Goal: Task Accomplishment & Management: Use online tool/utility

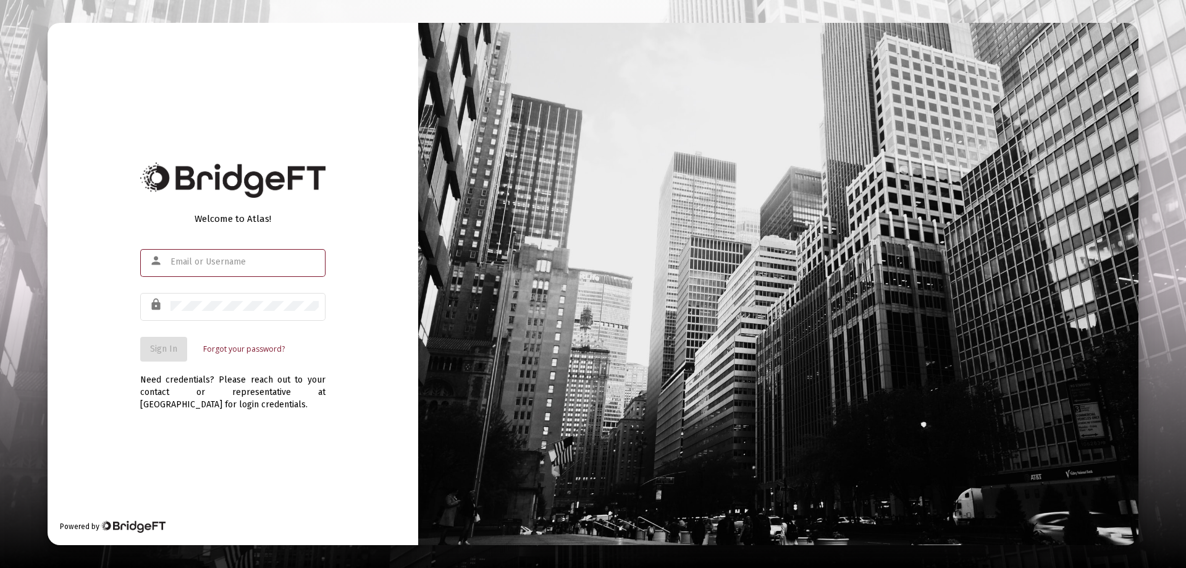
click at [176, 262] on input "text" at bounding box center [244, 262] width 148 height 10
type input "[PERSON_NAME][EMAIL_ADDRESS][DOMAIN_NAME]"
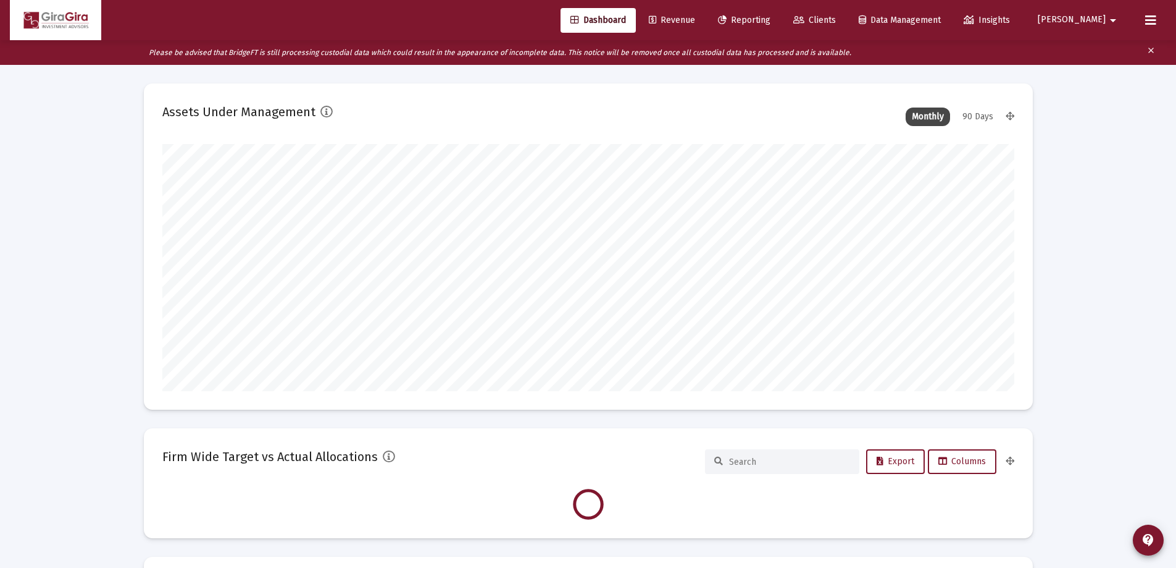
scroll to position [247, 852]
type input "[DATE]"
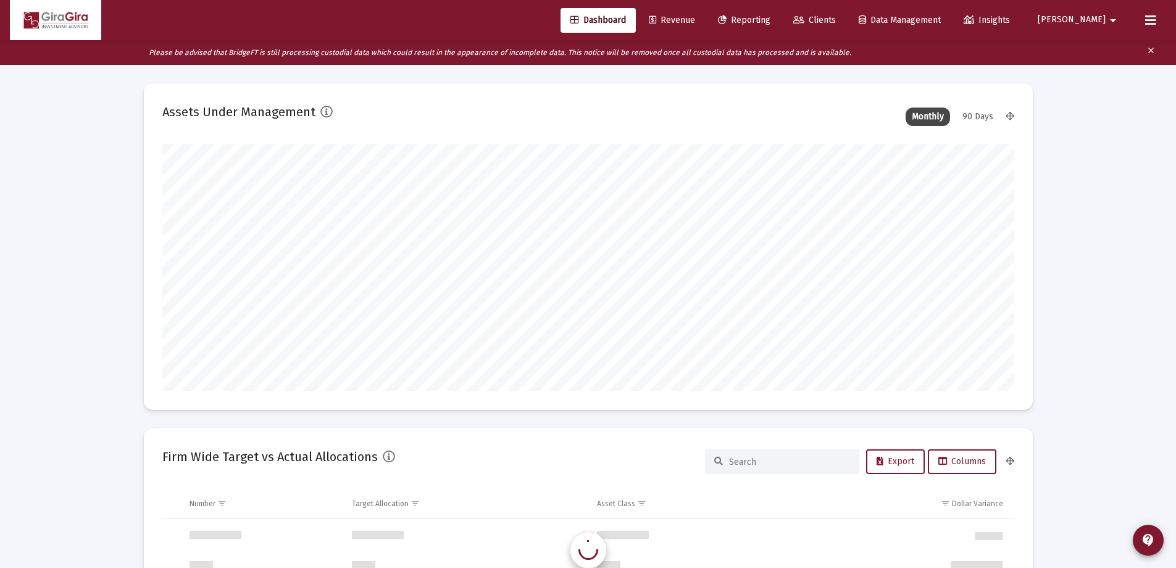
scroll to position [1186, 0]
click at [771, 19] on span "Reporting" at bounding box center [744, 20] width 52 height 10
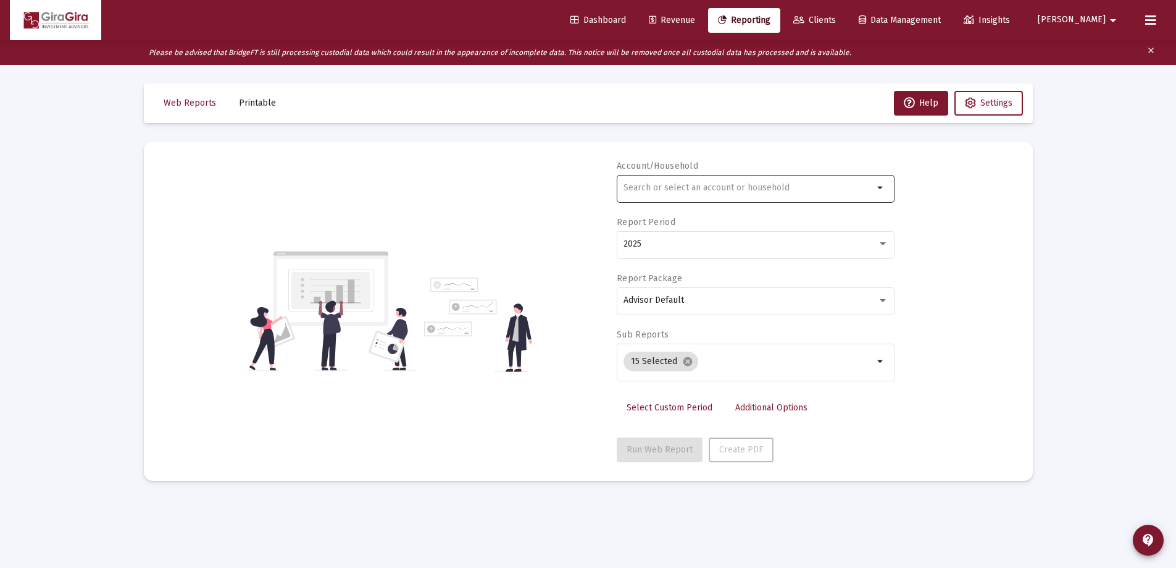
click at [642, 182] on div at bounding box center [749, 187] width 250 height 30
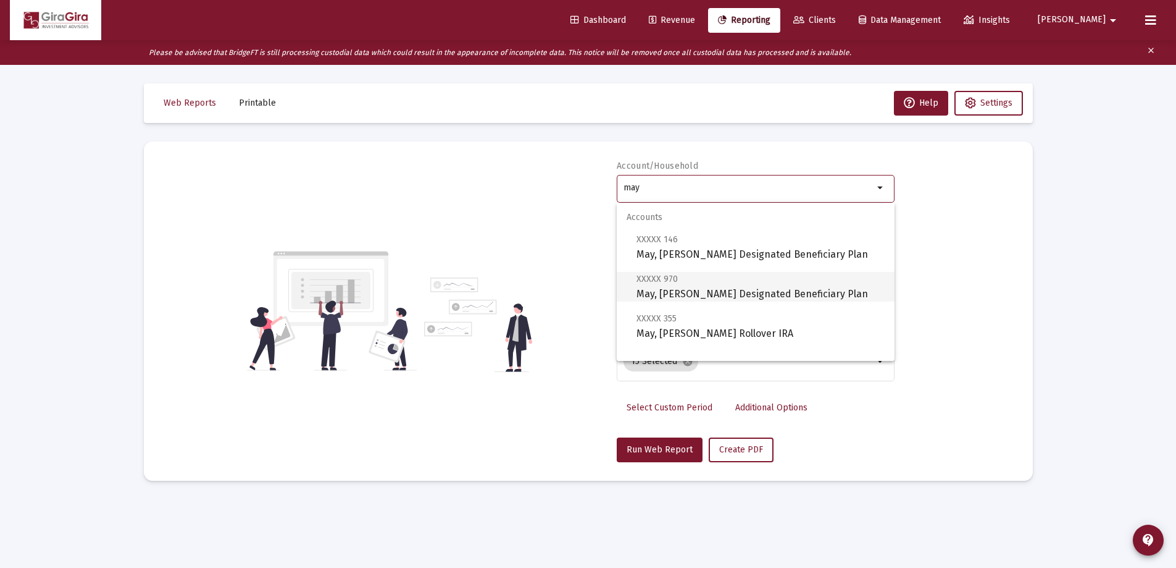
click at [700, 286] on span "XXXXX 970 May, [PERSON_NAME] Designated Beneficiary Plan" at bounding box center [761, 286] width 248 height 30
type input "May, [PERSON_NAME] Designated Beneficiary Plan"
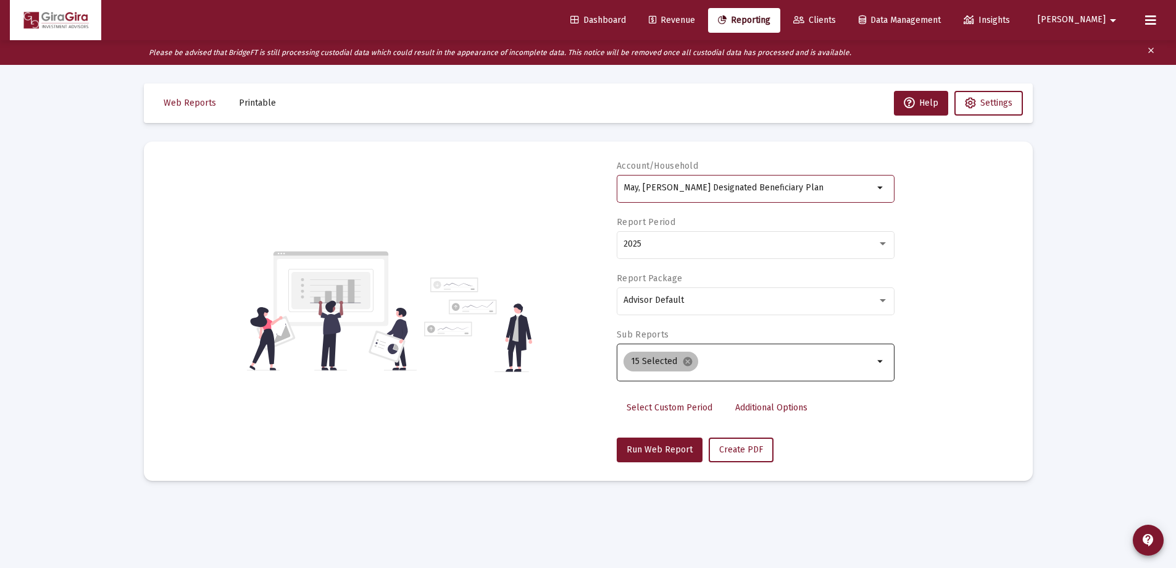
click at [685, 361] on mat-icon "cancel" at bounding box center [687, 361] width 11 height 11
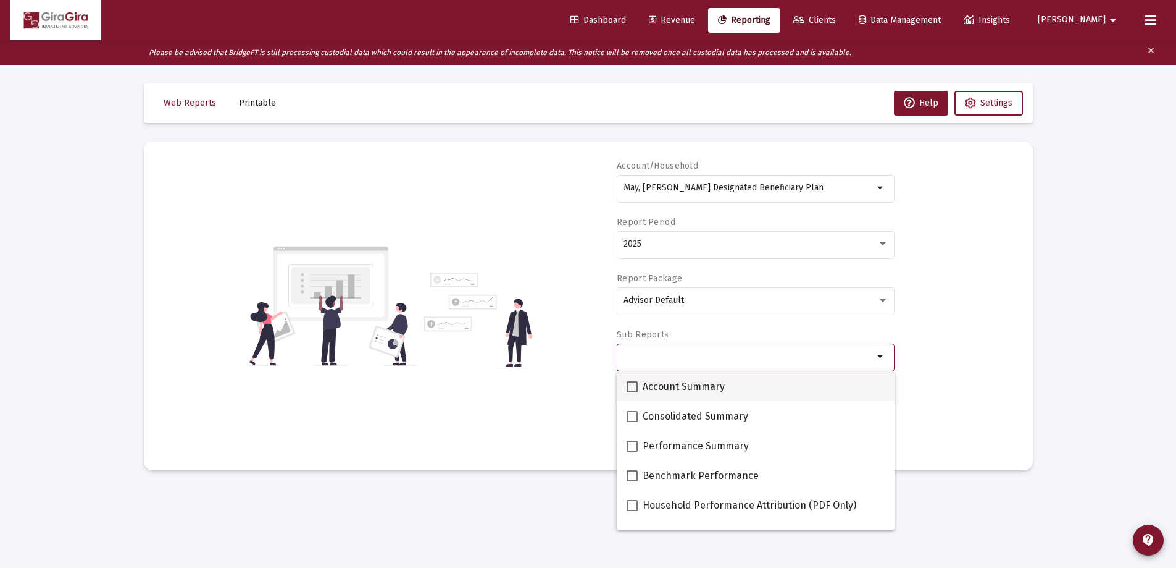
scroll to position [62, 0]
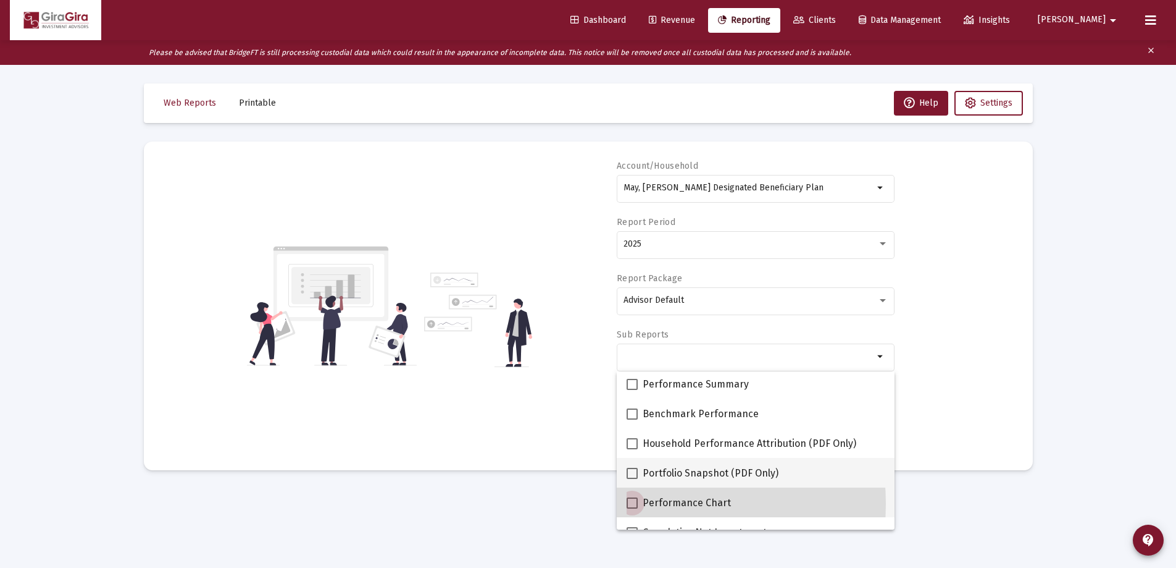
drag, startPoint x: 633, startPoint y: 503, endPoint x: 725, endPoint y: 464, distance: 99.9
click at [637, 500] on span at bounding box center [632, 502] width 11 height 11
click at [632, 508] on input "Performance Chart" at bounding box center [632, 508] width 1 height 1
checkbox input "true"
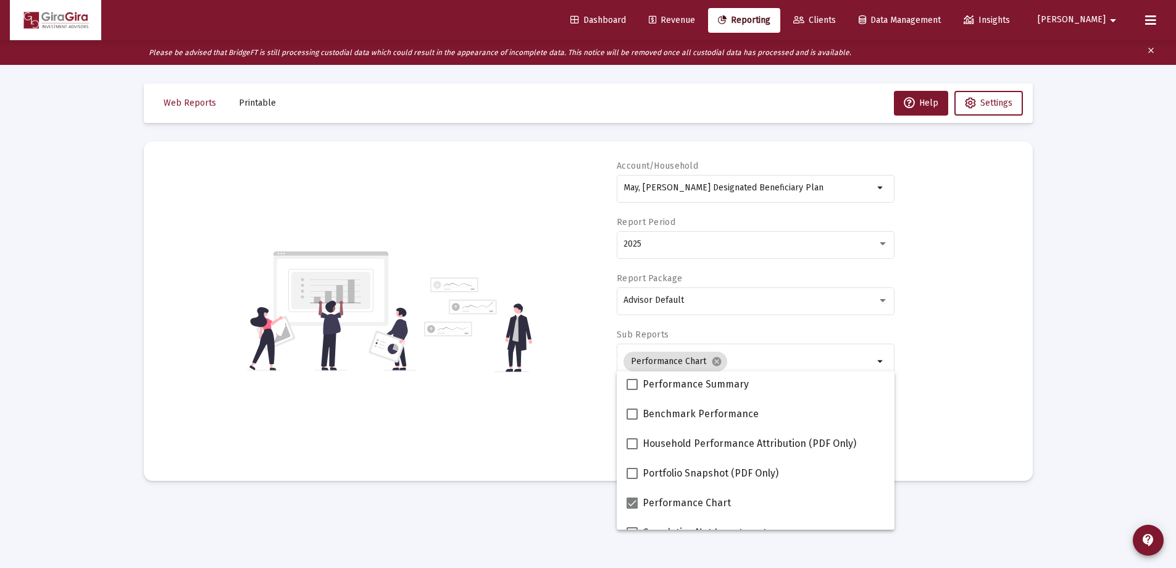
click at [986, 360] on div "Account/Household May, [PERSON_NAME] Designated Beneficiary Plan arrow_drop_dow…" at bounding box center [588, 311] width 852 height 302
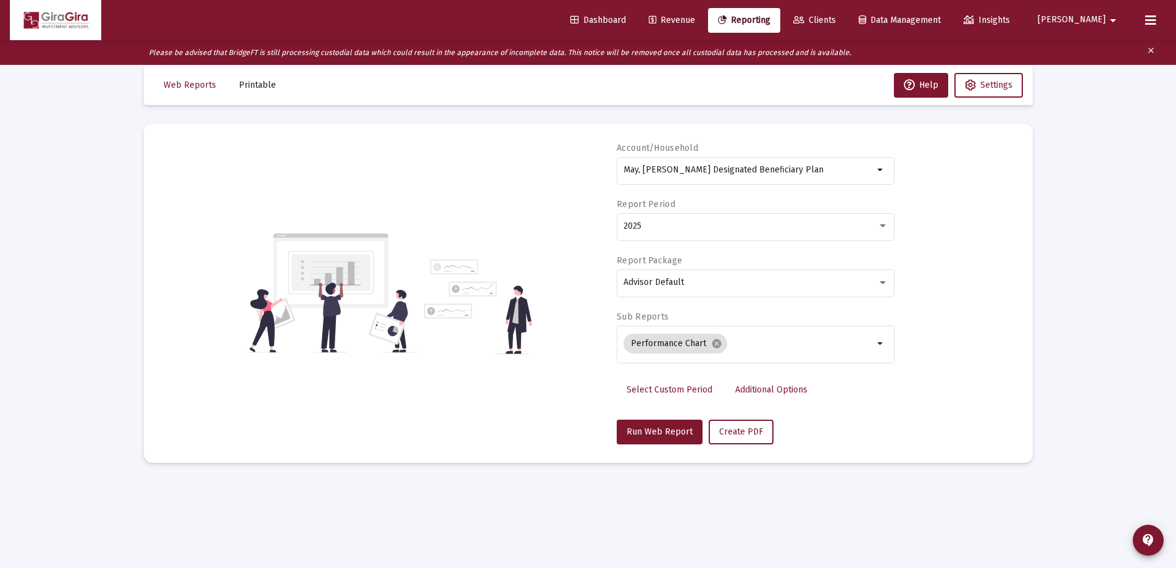
scroll to position [25, 0]
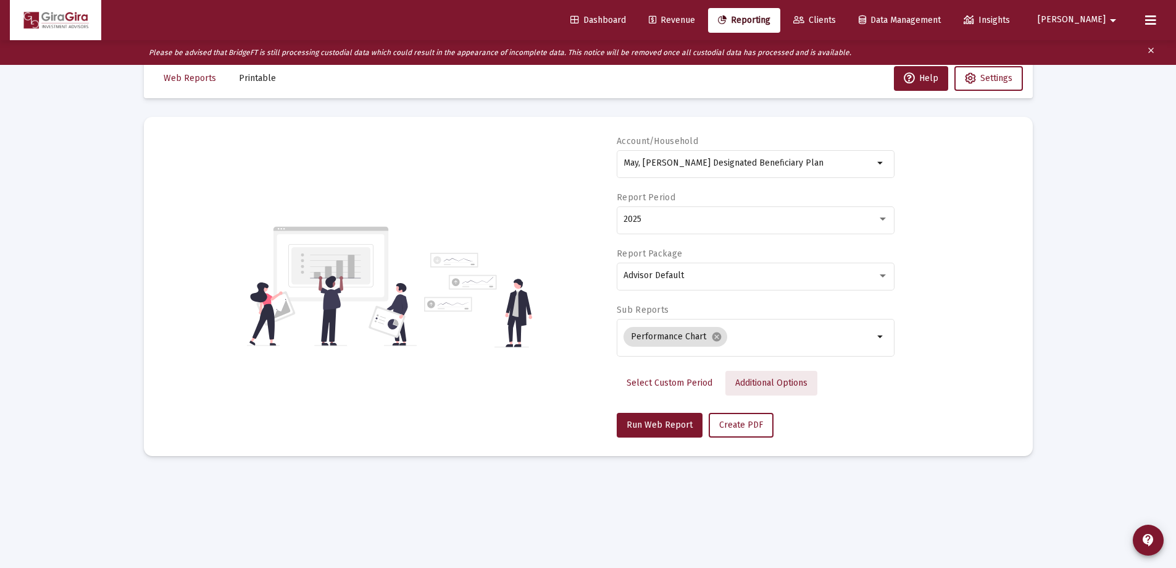
click at [740, 379] on span "Additional Options" at bounding box center [771, 382] width 72 height 10
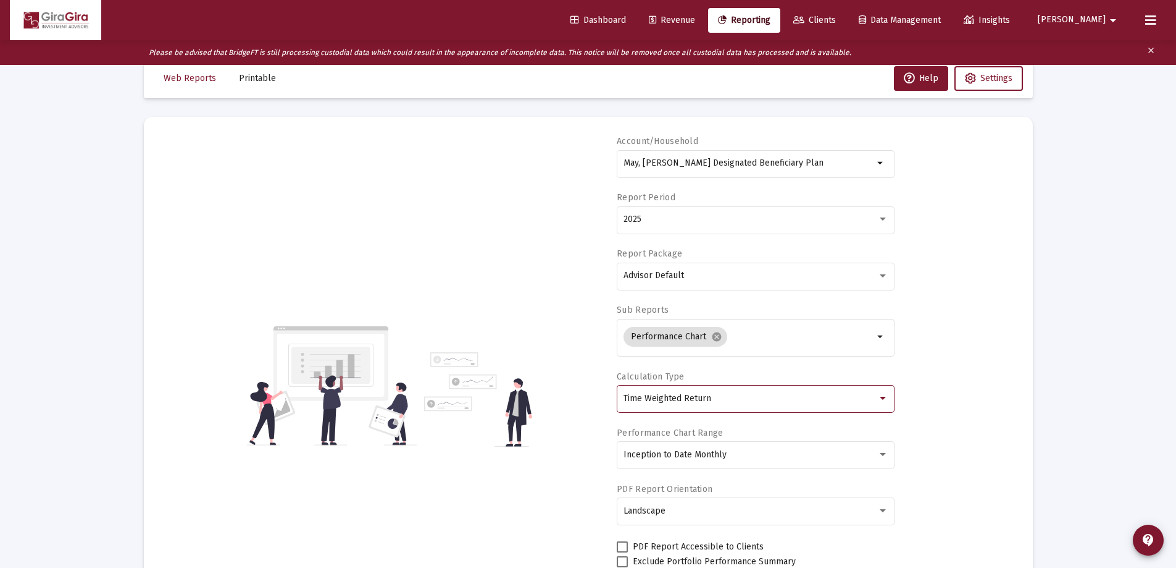
click at [691, 399] on span "Time Weighted Return" at bounding box center [668, 398] width 88 height 10
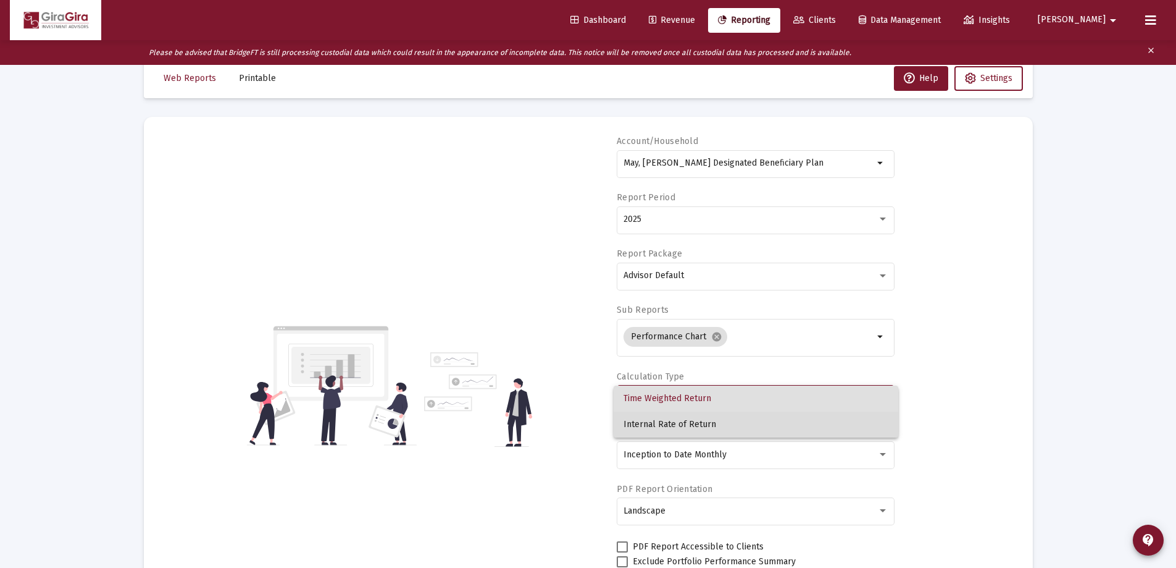
drag, startPoint x: 686, startPoint y: 421, endPoint x: 714, endPoint y: 420, distance: 27.8
click at [687, 421] on span "Internal Rate of Return" at bounding box center [756, 424] width 265 height 26
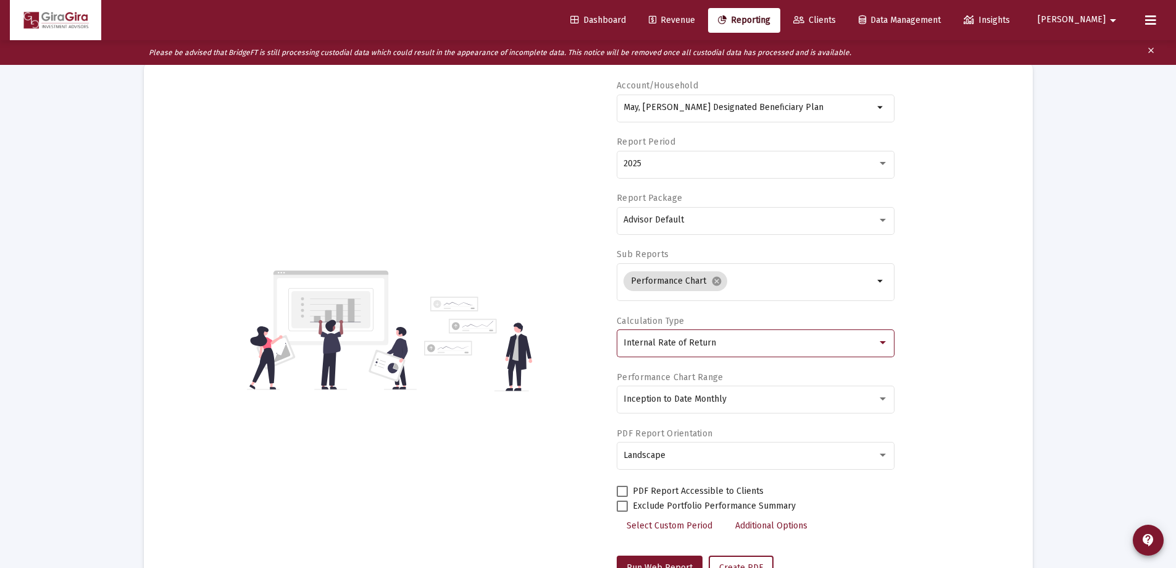
scroll to position [130, 0]
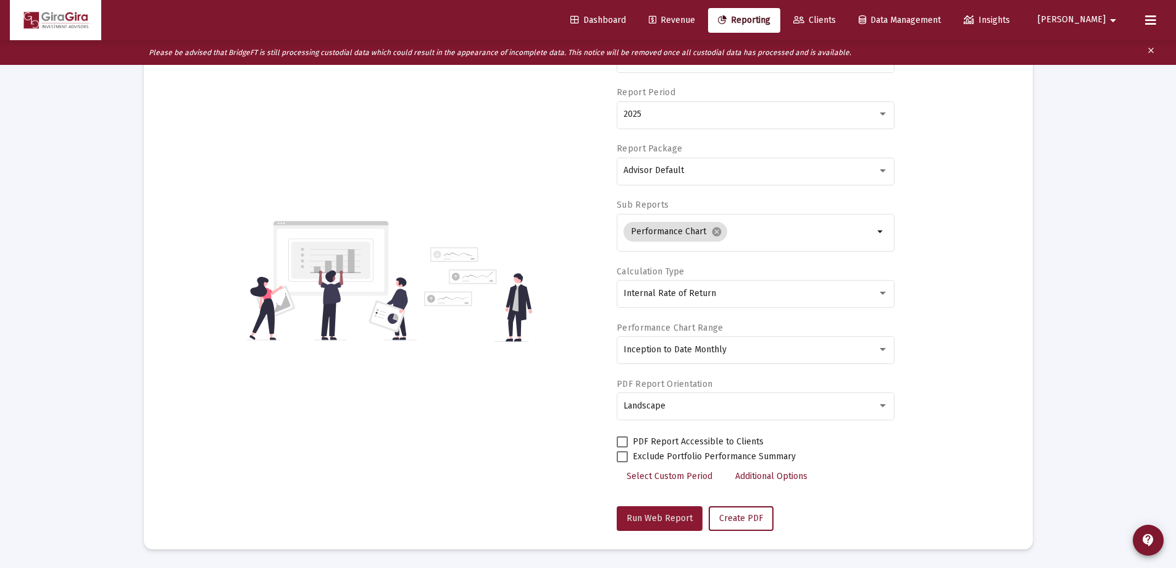
drag, startPoint x: 655, startPoint y: 516, endPoint x: 703, endPoint y: 509, distance: 49.3
click at [655, 516] on span "Run Web Report" at bounding box center [660, 518] width 66 height 10
select select "View all"
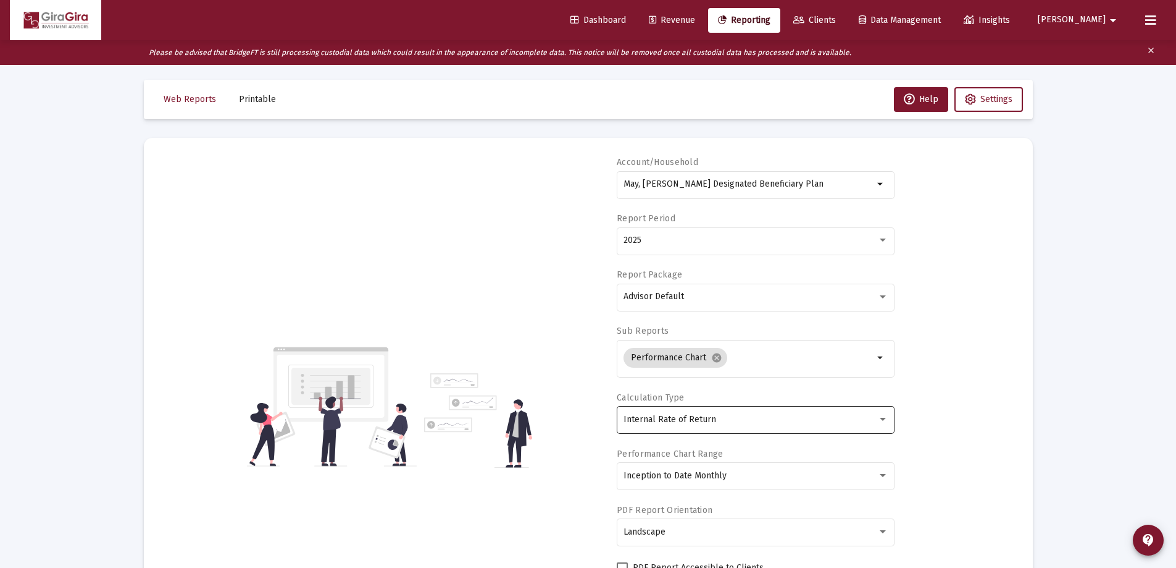
scroll to position [0, 0]
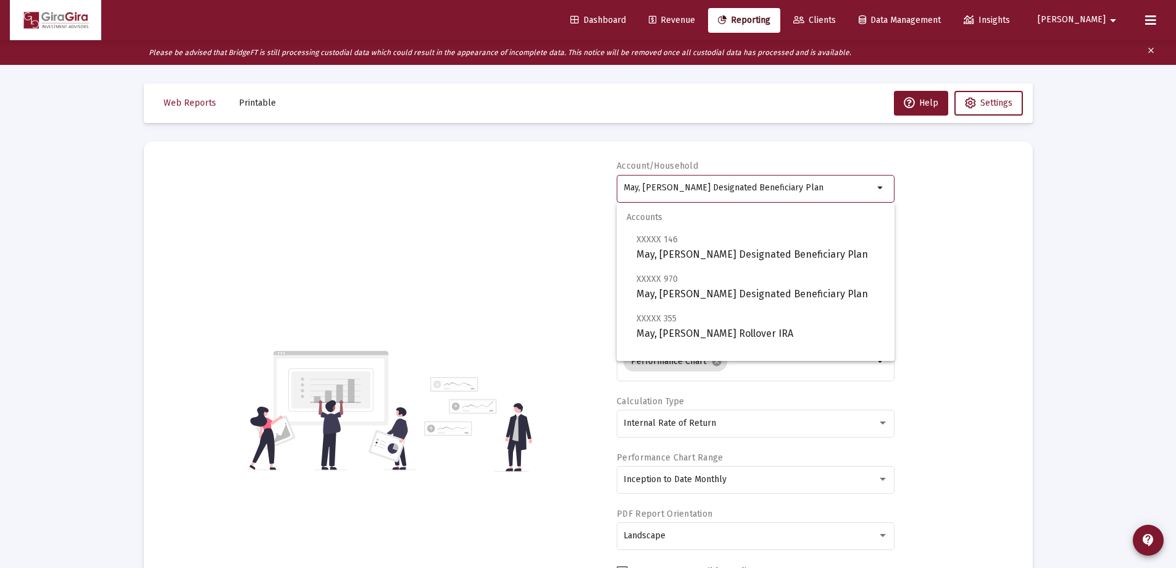
click at [649, 187] on input "May, [PERSON_NAME] Designated Beneficiary Plan" at bounding box center [749, 188] width 250 height 10
click at [689, 253] on span "XXXXX 146 May, [PERSON_NAME] Designated Beneficiary Plan" at bounding box center [761, 247] width 248 height 30
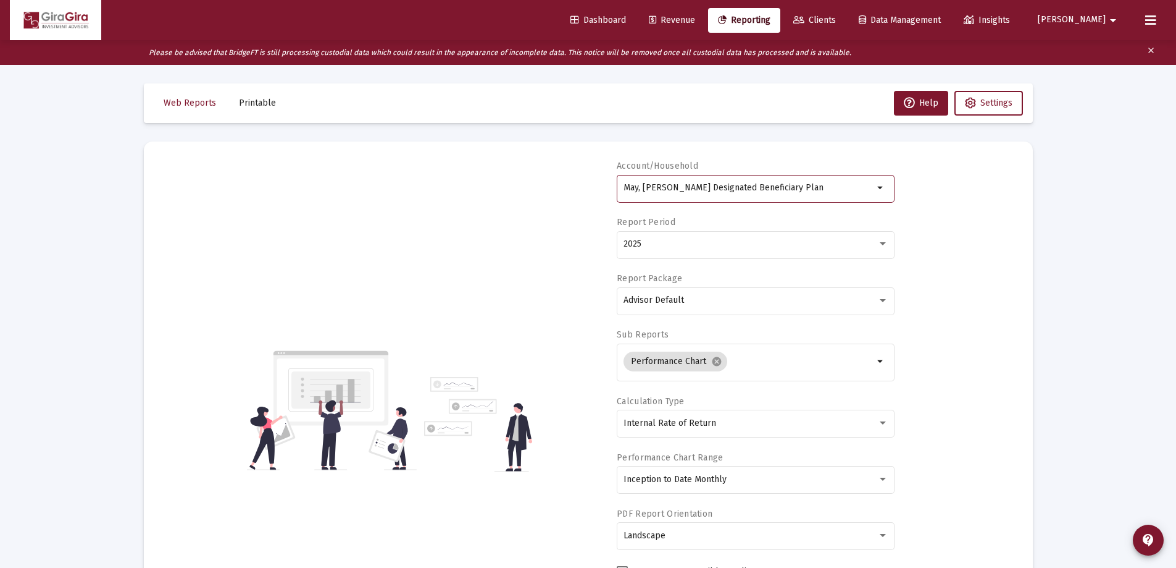
type input "May, [PERSON_NAME] Designated Beneficiary Plan"
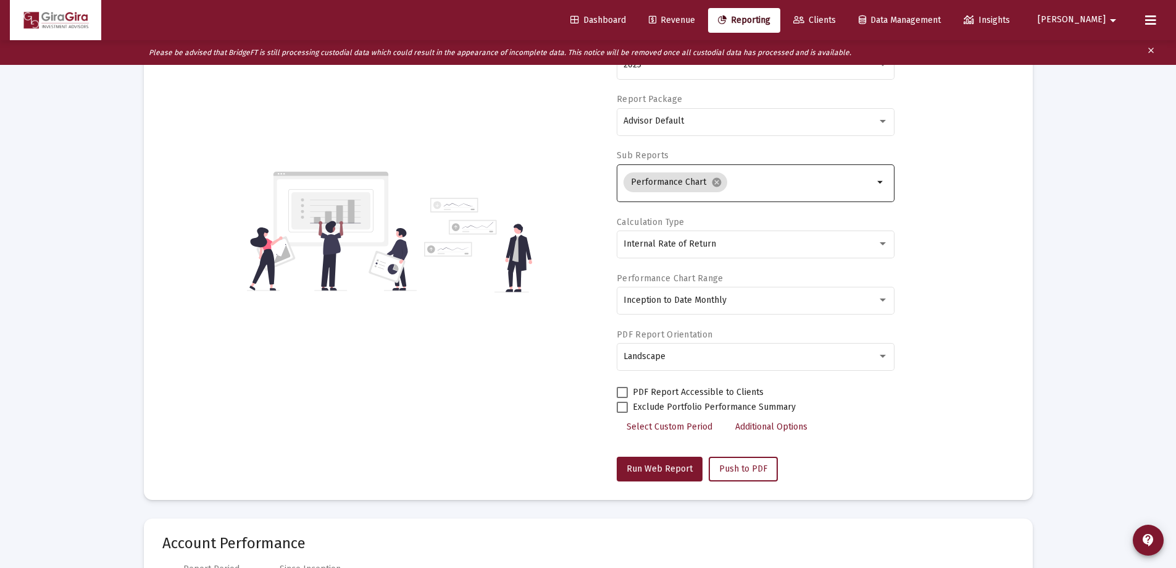
scroll to position [247, 0]
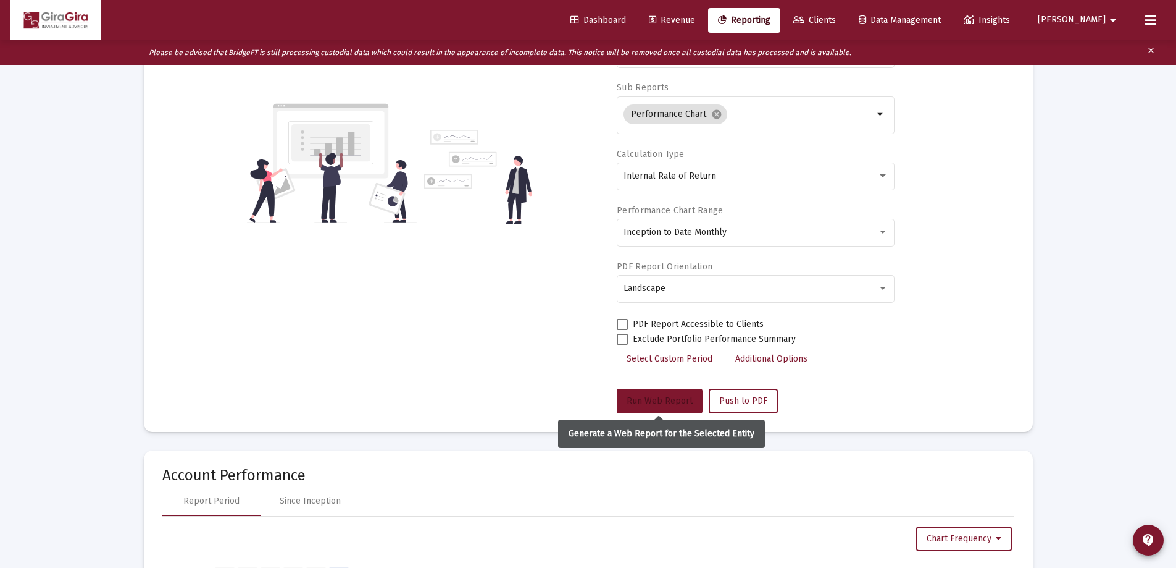
drag, startPoint x: 652, startPoint y: 398, endPoint x: 655, endPoint y: 389, distance: 9.8
click at [652, 398] on span "Run Web Report" at bounding box center [660, 400] width 66 height 10
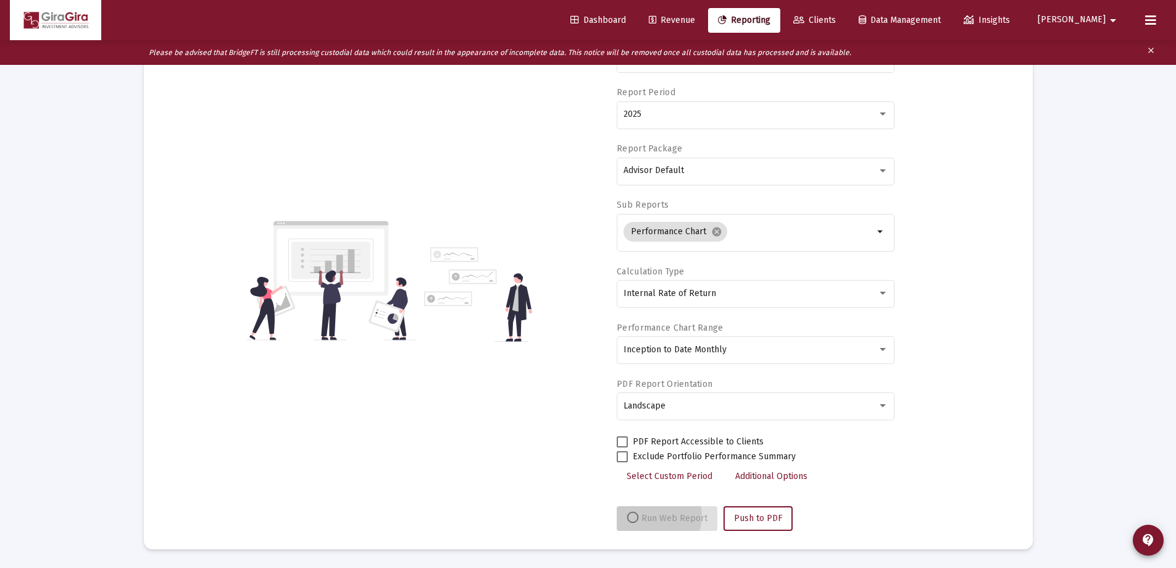
scroll to position [130, 0]
select select "View all"
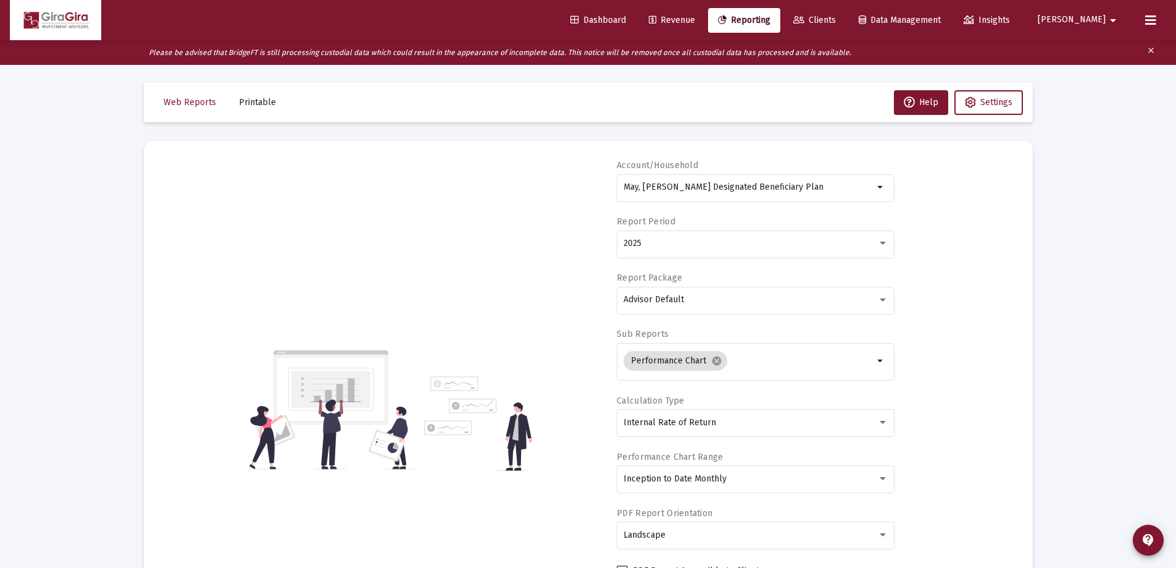
scroll to position [0, 0]
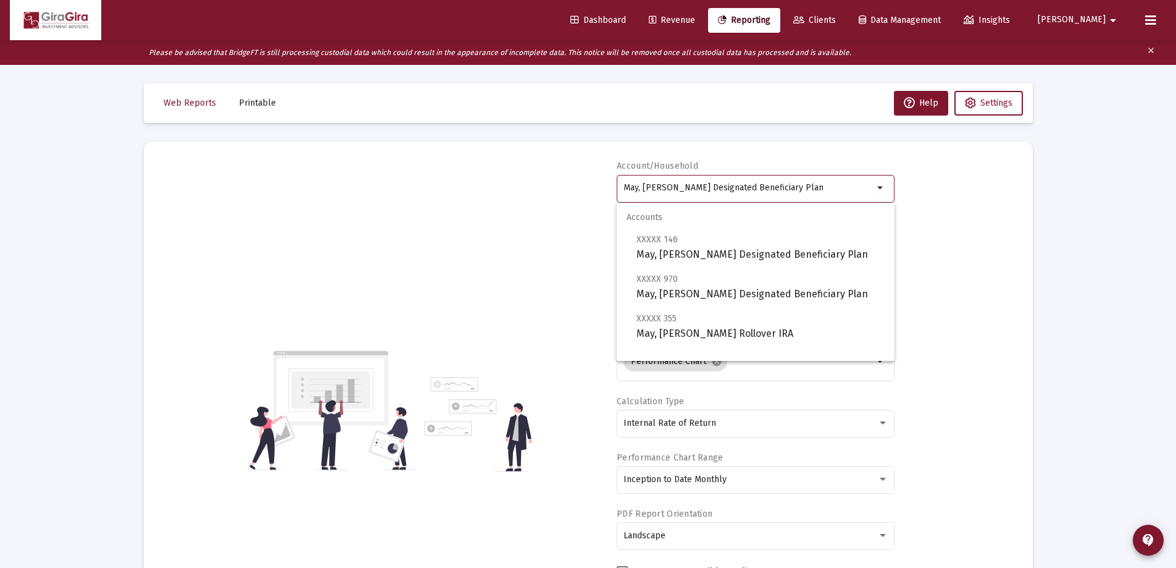
drag, startPoint x: 626, startPoint y: 186, endPoint x: 1144, endPoint y: 167, distance: 518.5
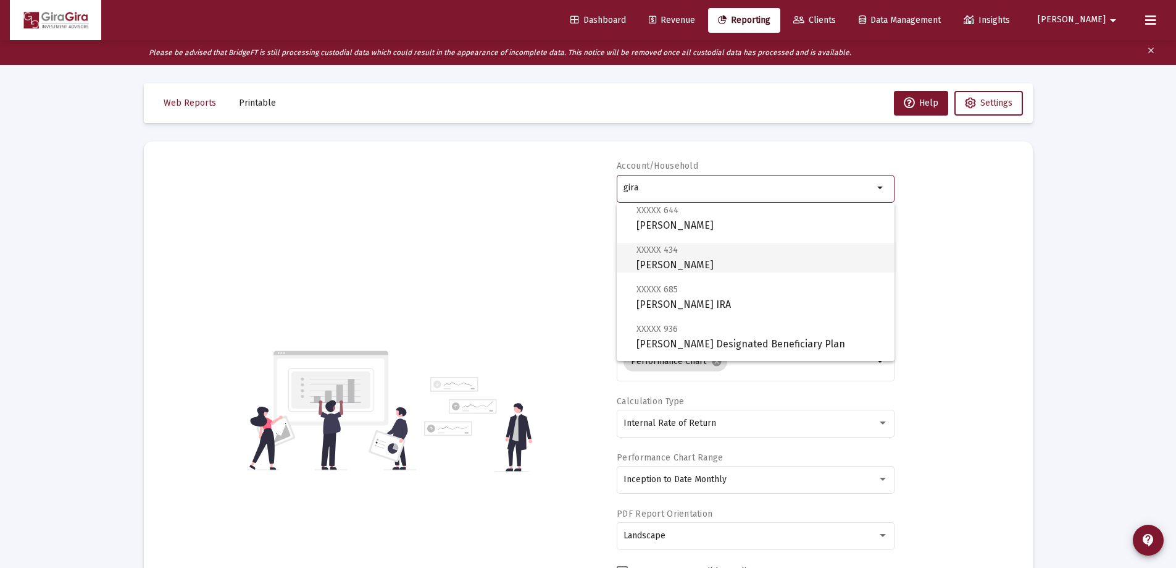
scroll to position [247, 0]
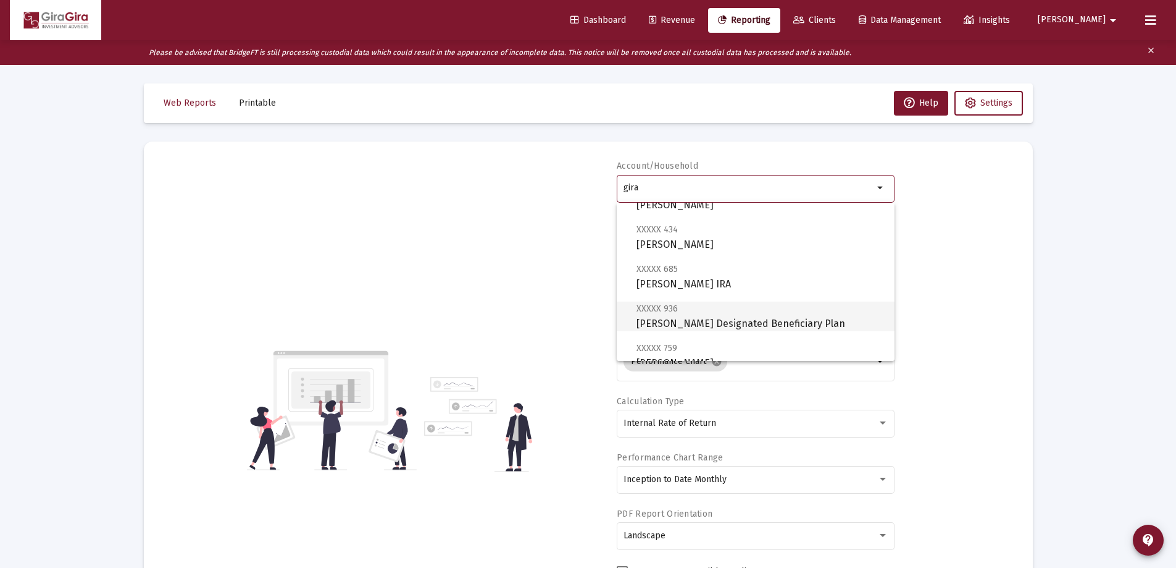
click at [682, 316] on span "XXXXX 936 [PERSON_NAME] Designated Beneficiary Plan" at bounding box center [761, 316] width 248 height 30
type input "[PERSON_NAME] Designated Beneficiary Plan"
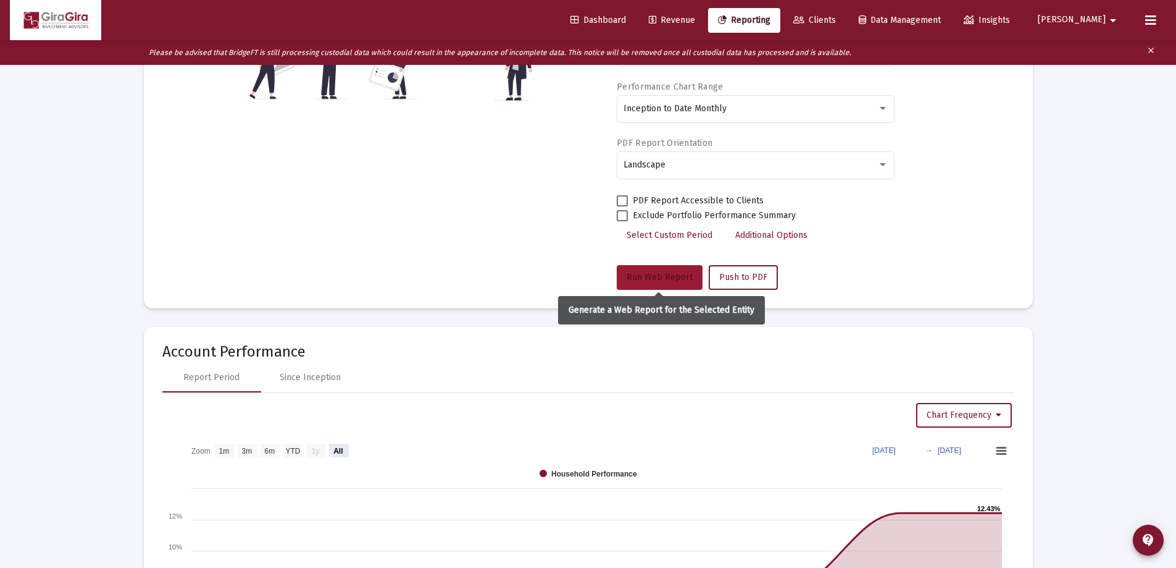
click at [664, 274] on span "Run Web Report" at bounding box center [660, 277] width 66 height 10
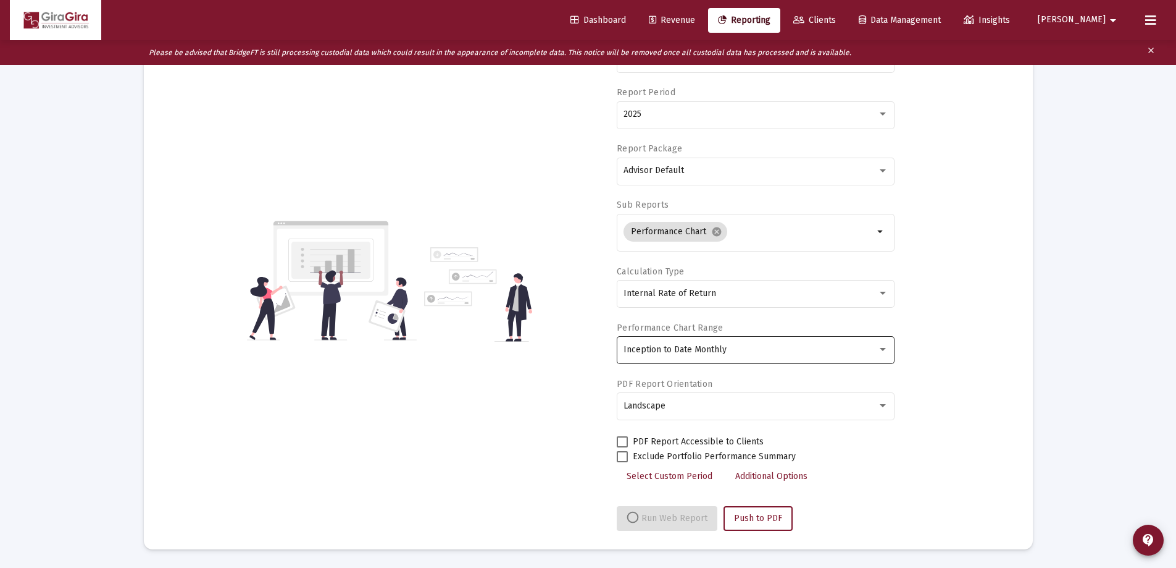
scroll to position [371, 0]
select select "View all"
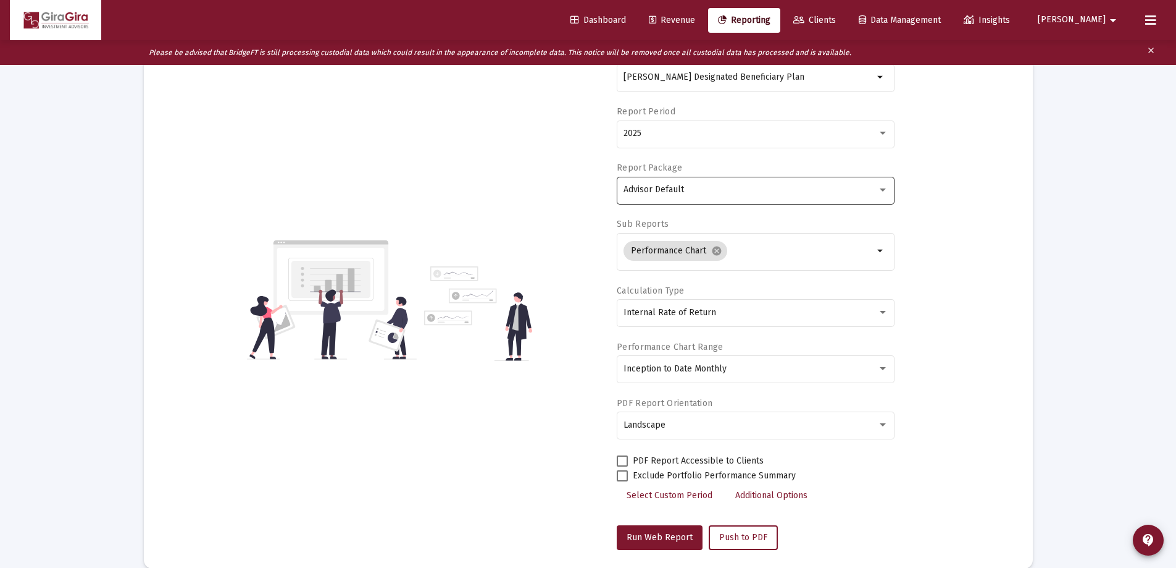
scroll to position [0, 0]
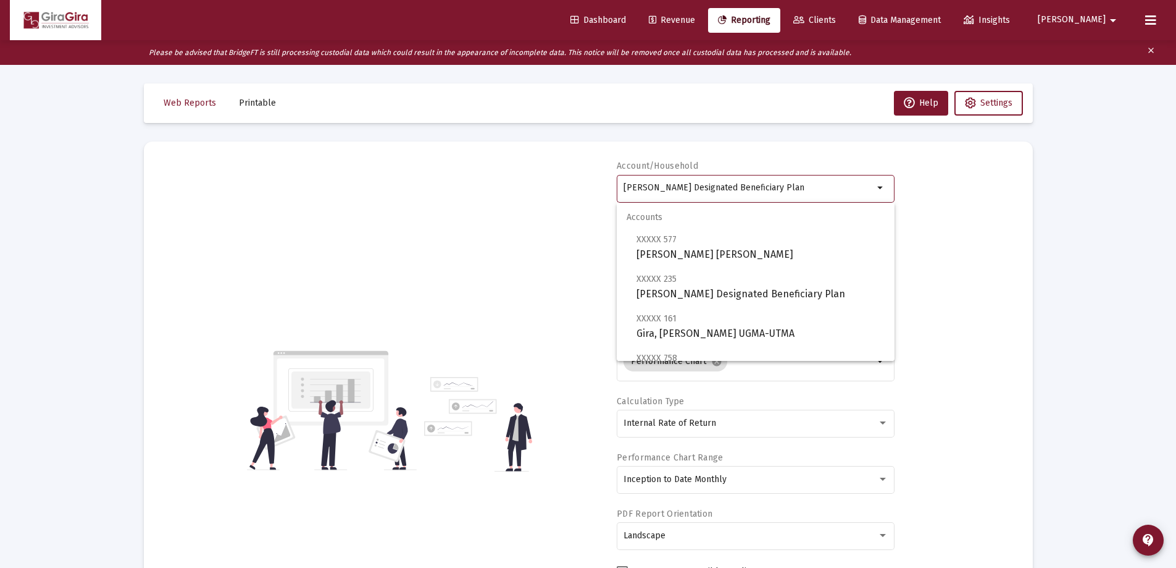
click at [637, 187] on input "[PERSON_NAME] Designated Beneficiary Plan" at bounding box center [749, 188] width 250 height 10
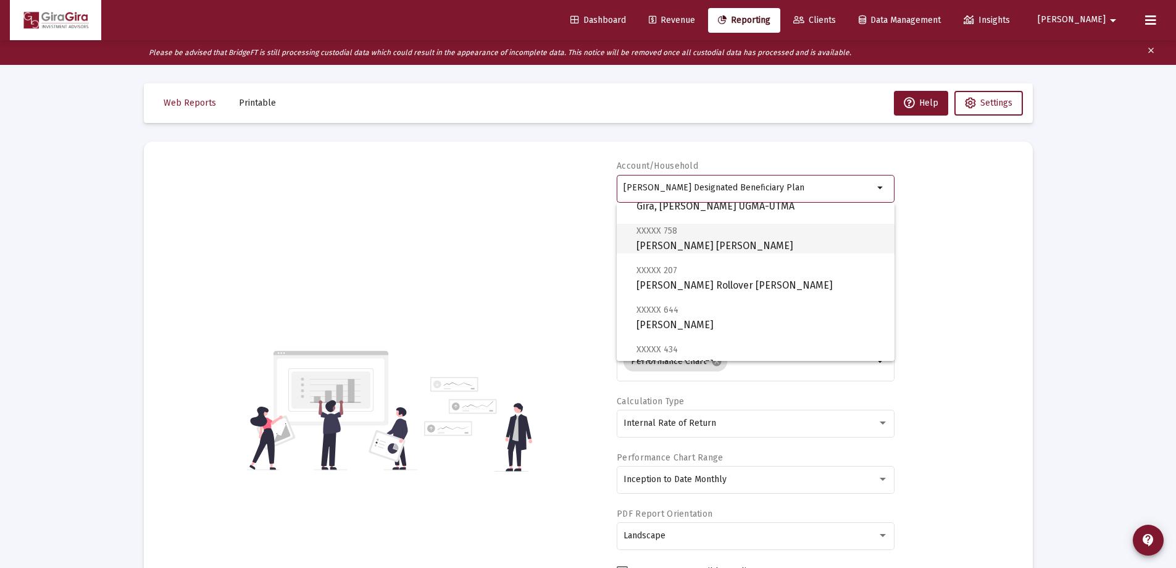
scroll to position [185, 0]
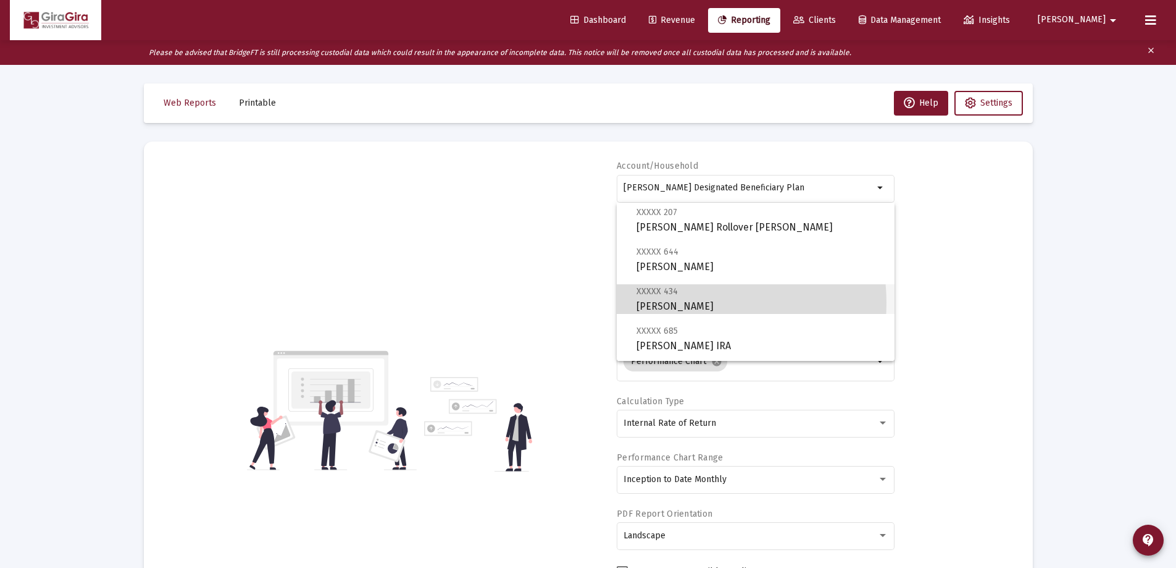
click at [689, 304] on span "XXXXX 434 [PERSON_NAME]" at bounding box center [761, 298] width 248 height 30
type input "[PERSON_NAME]"
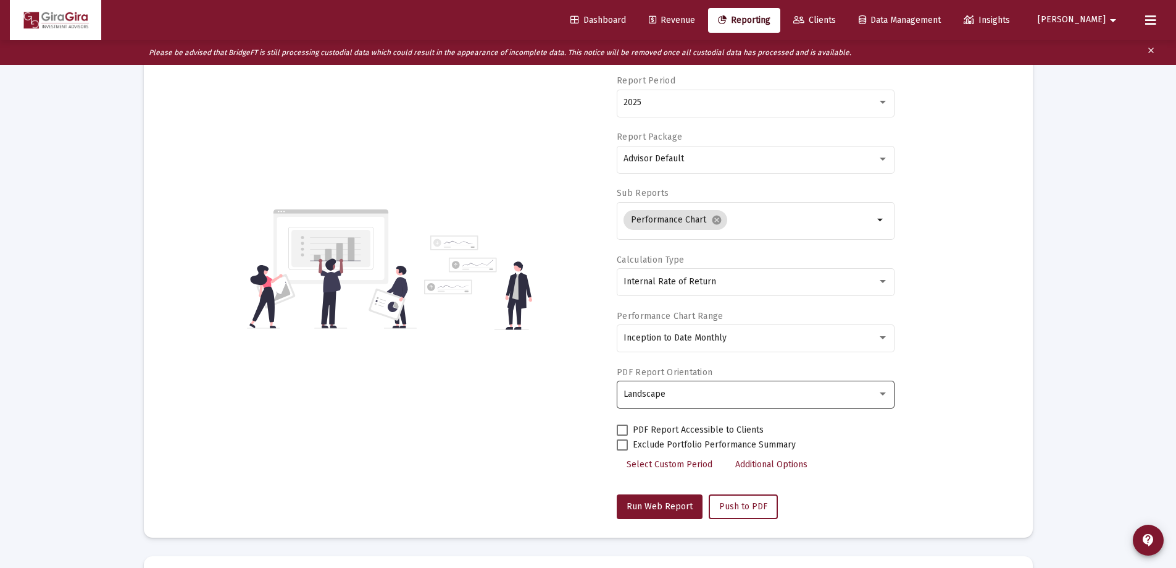
scroll to position [247, 0]
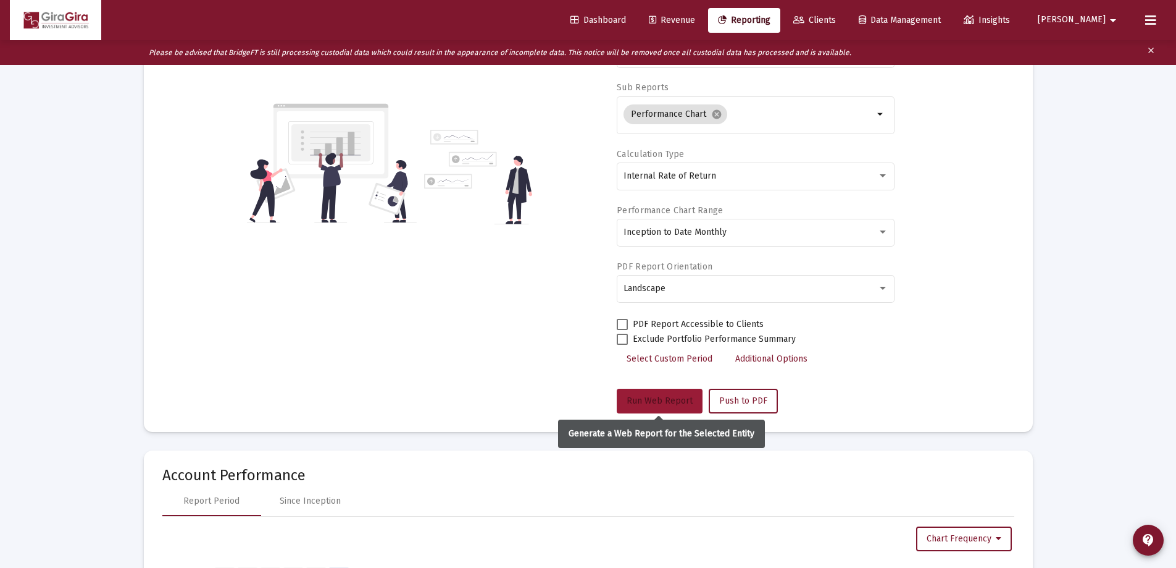
click at [654, 399] on span "Run Web Report" at bounding box center [660, 400] width 66 height 10
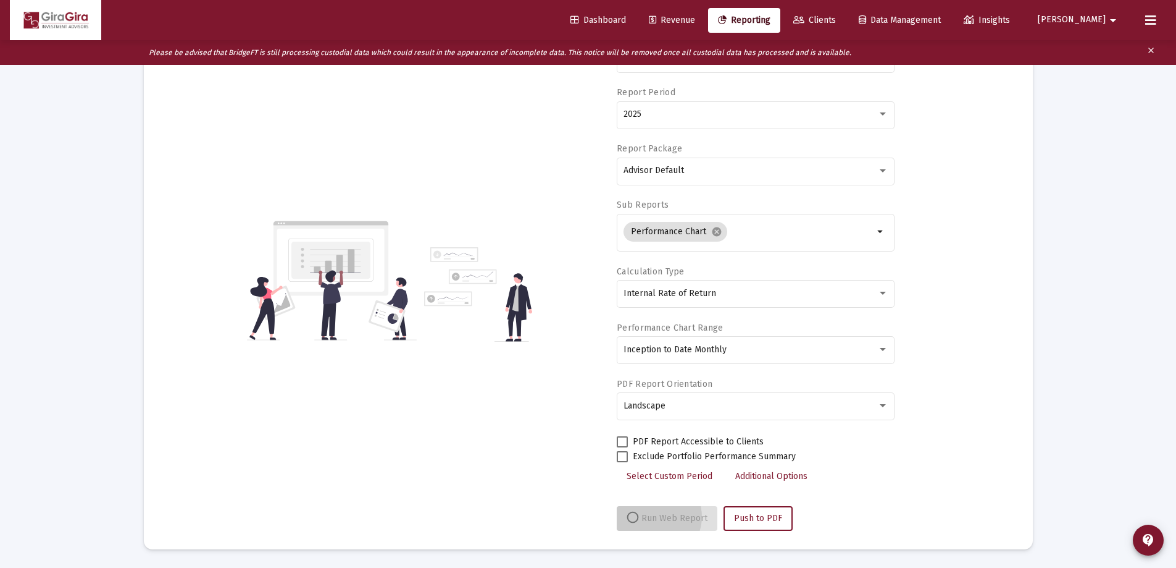
scroll to position [130, 0]
select select "View all"
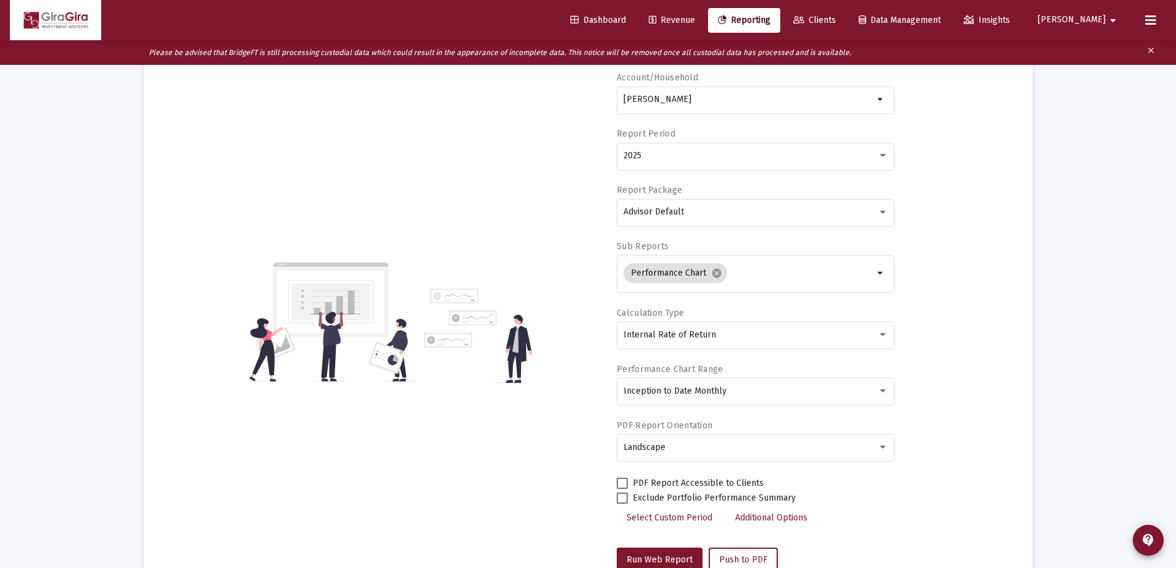
scroll to position [0, 0]
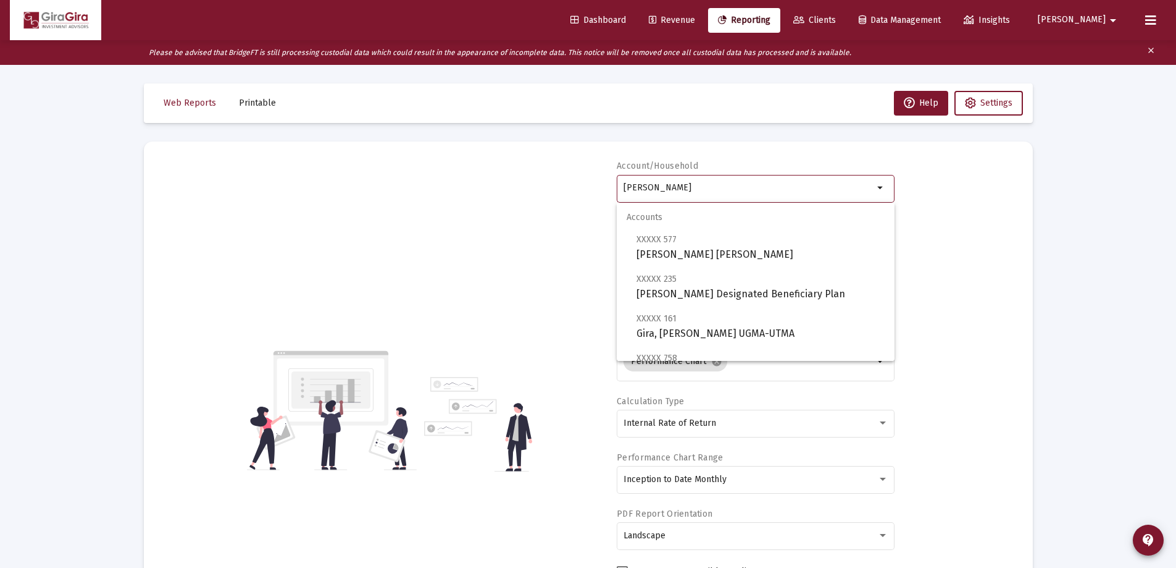
drag, startPoint x: 625, startPoint y: 185, endPoint x: 1179, endPoint y: 175, distance: 554.0
click at [687, 248] on span "XXXXX 573 [PERSON_NAME], [PERSON_NAME] IRA" at bounding box center [761, 247] width 248 height 30
type input "[PERSON_NAME], [PERSON_NAME] IRA"
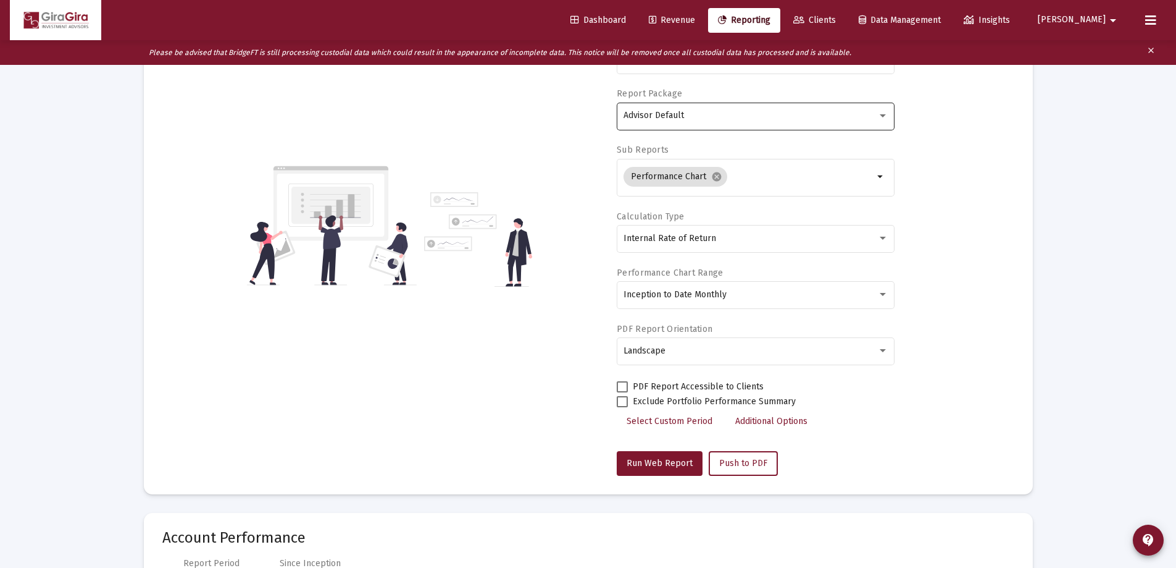
scroll to position [185, 0]
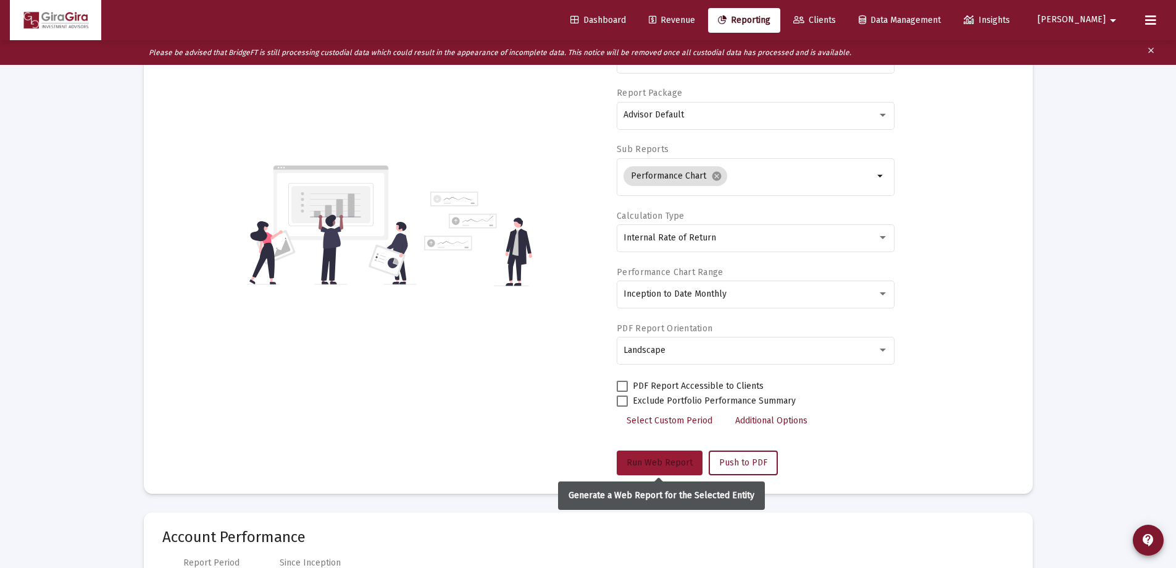
click at [661, 458] on span "Run Web Report" at bounding box center [660, 462] width 66 height 10
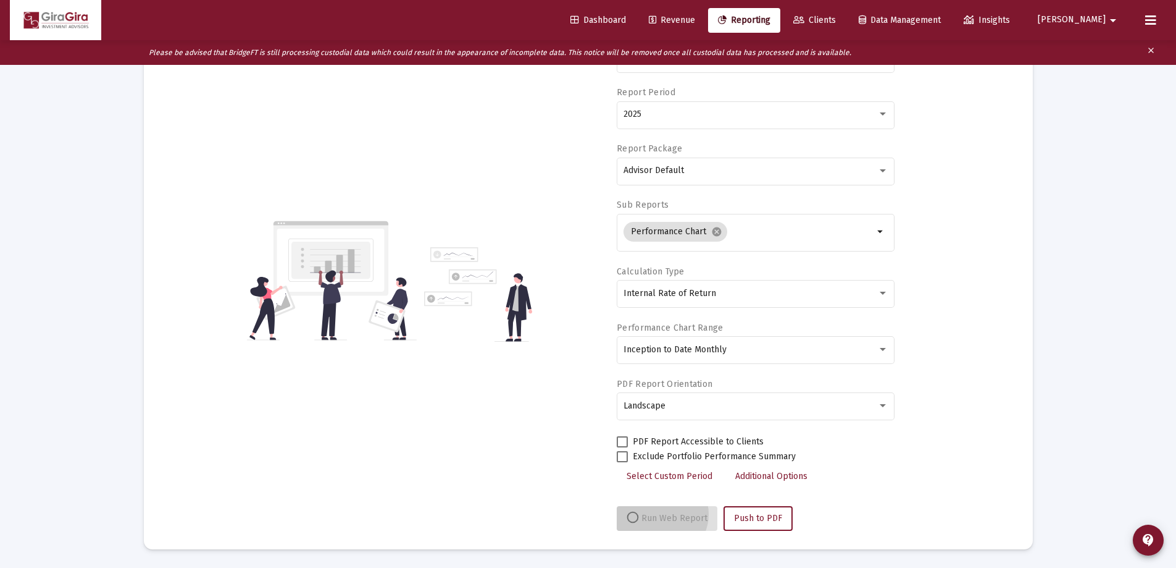
scroll to position [130, 0]
select select "View all"
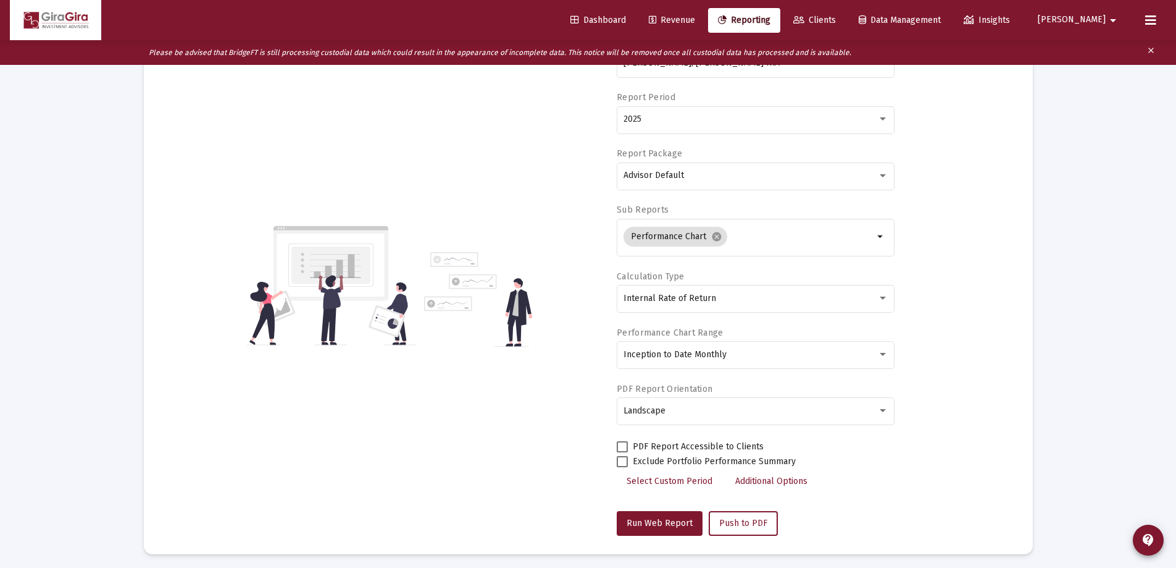
scroll to position [0, 0]
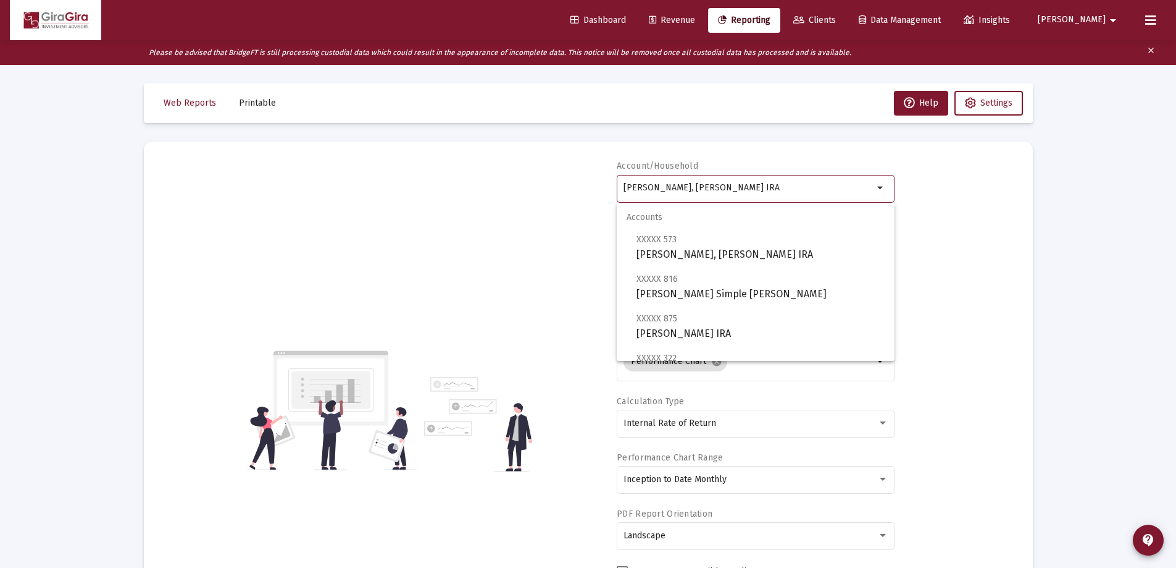
click at [679, 186] on input "[PERSON_NAME], [PERSON_NAME] IRA" at bounding box center [749, 188] width 250 height 10
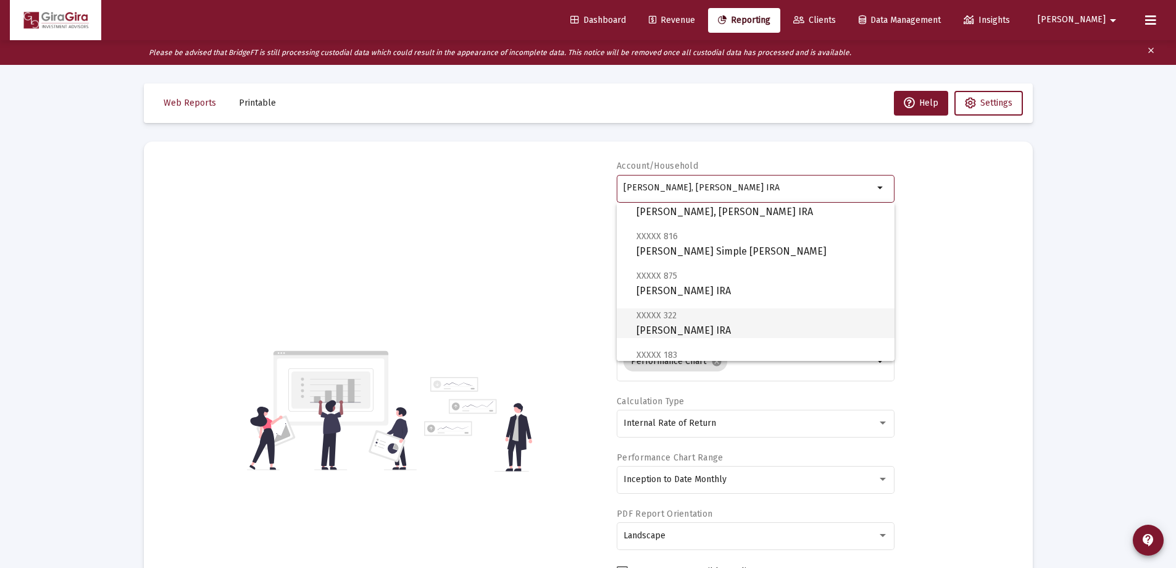
scroll to position [62, 0]
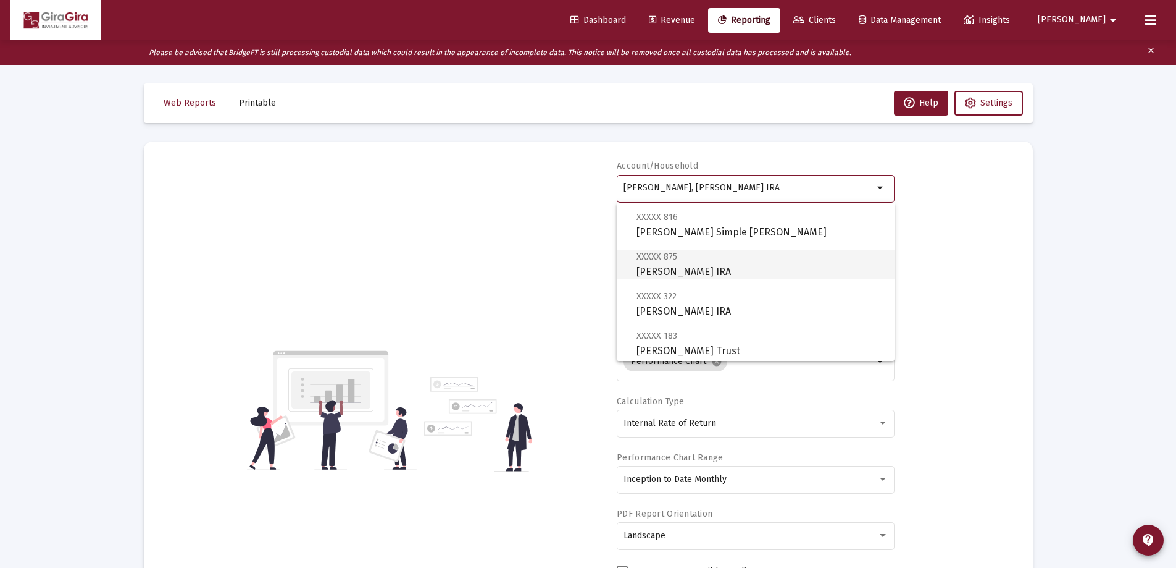
click at [712, 270] on span "XXXXX 875 [PERSON_NAME] IRA" at bounding box center [761, 264] width 248 height 30
type input "[PERSON_NAME] IRA"
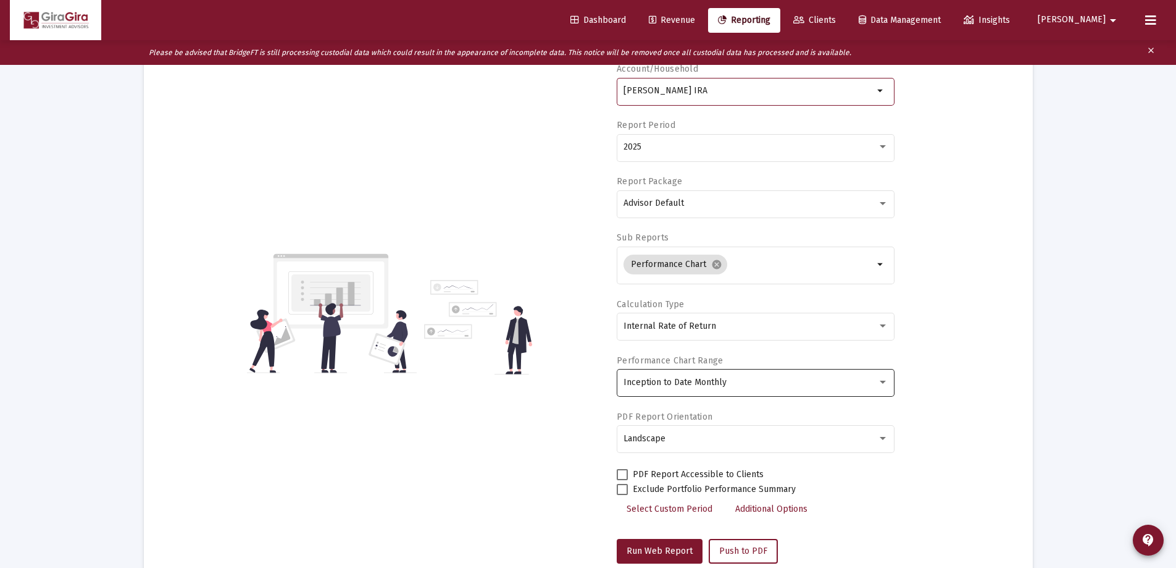
scroll to position [185, 0]
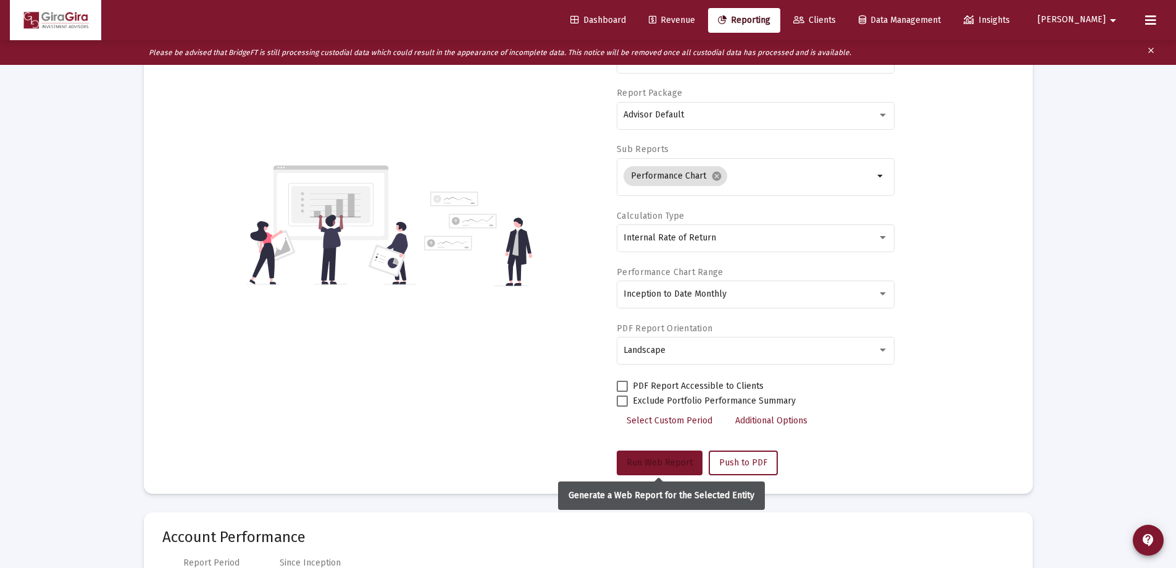
drag, startPoint x: 673, startPoint y: 459, endPoint x: 686, endPoint y: 445, distance: 18.8
click at [673, 457] on span "Run Web Report" at bounding box center [660, 462] width 66 height 10
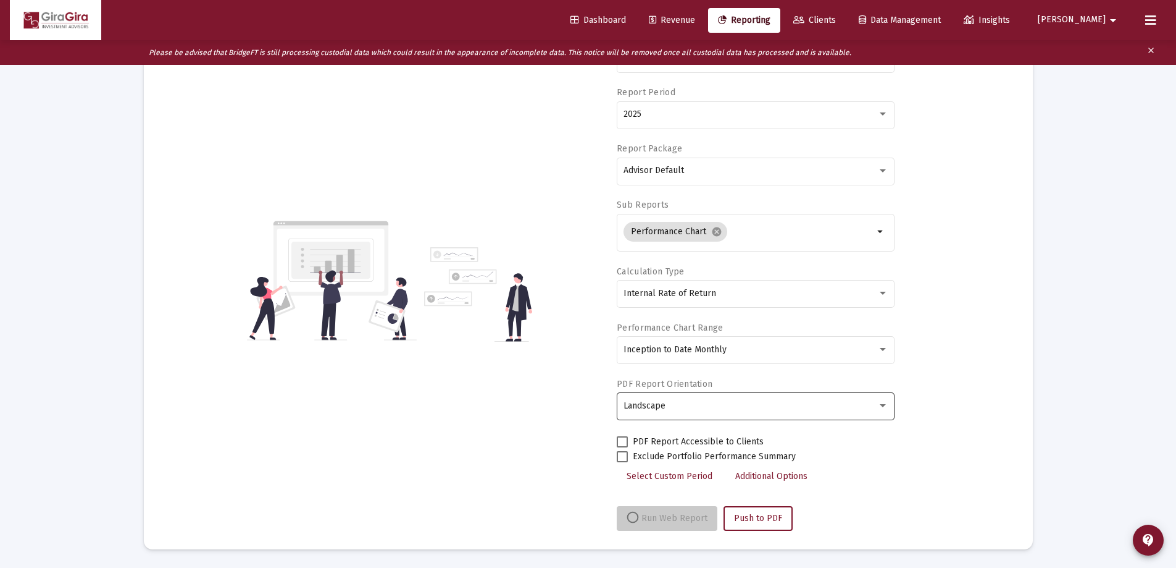
scroll to position [130, 0]
select select "View all"
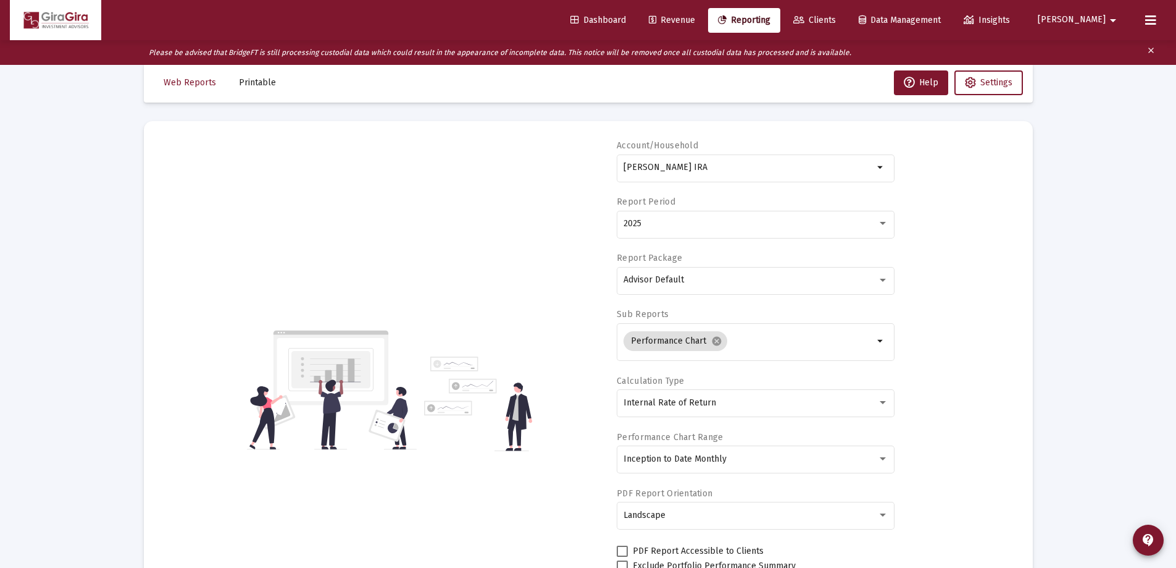
scroll to position [0, 0]
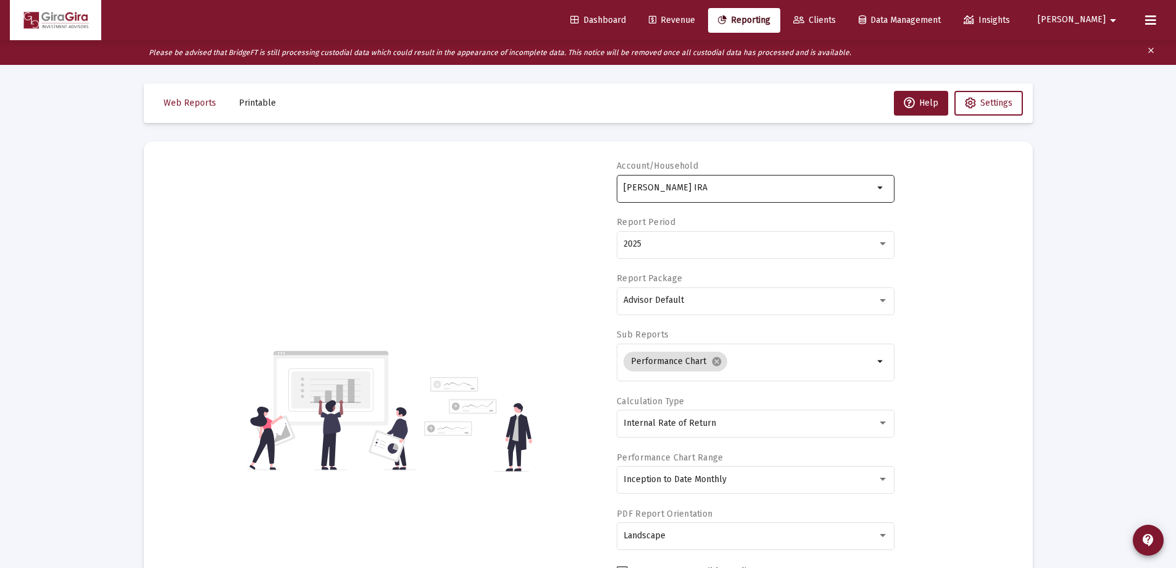
click at [635, 187] on input "[PERSON_NAME] IRA" at bounding box center [749, 188] width 250 height 10
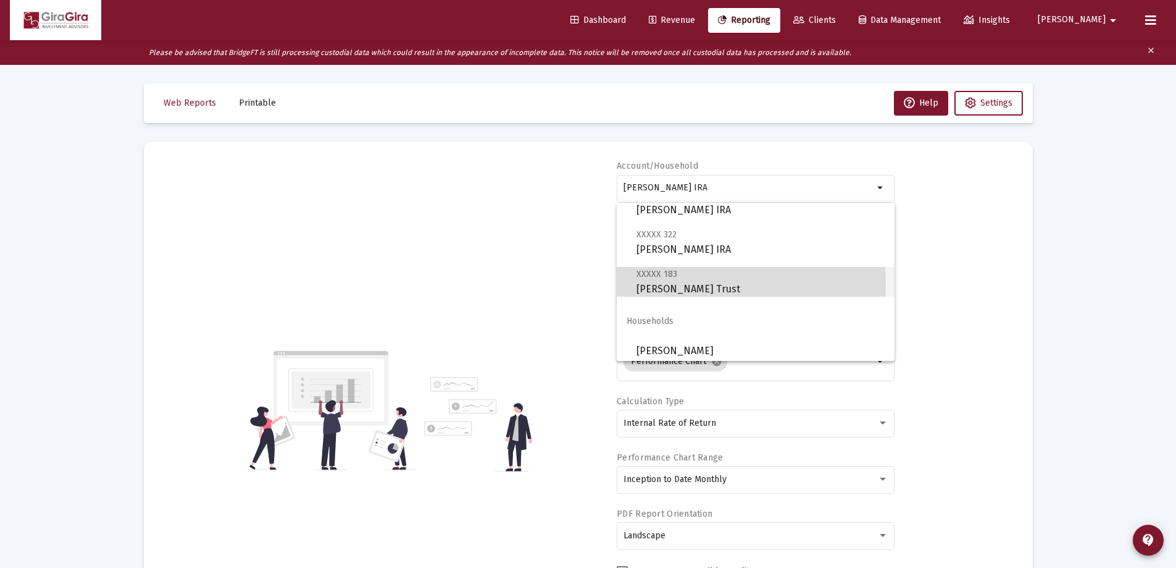
click at [660, 283] on span "XXXXX 183 [PERSON_NAME] Trust" at bounding box center [761, 281] width 248 height 30
type input "[PERSON_NAME] Trust"
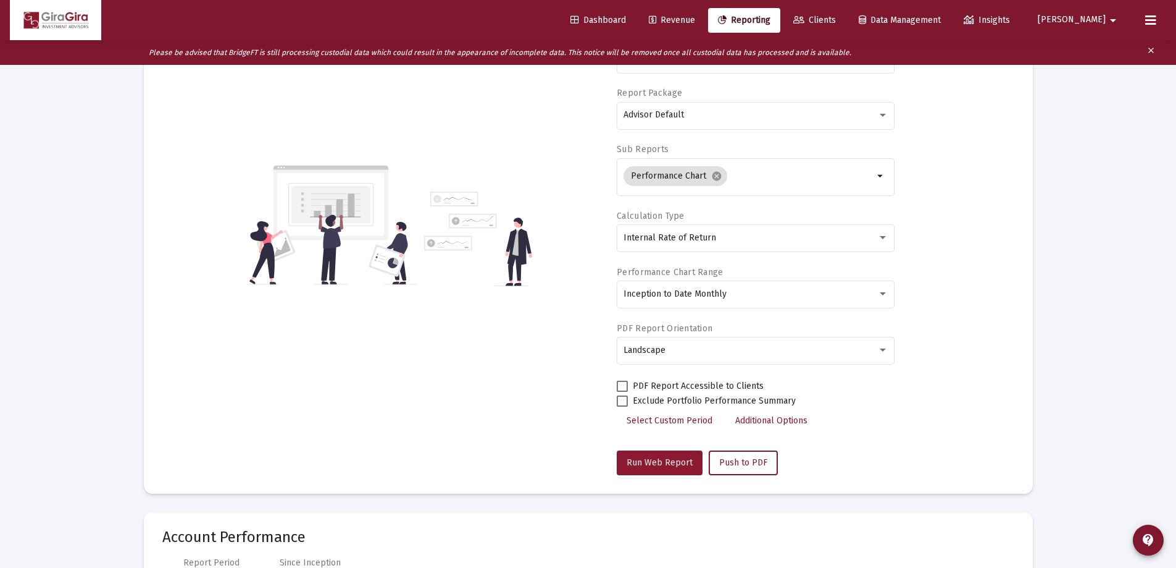
click at [664, 459] on span "Run Web Report" at bounding box center [660, 462] width 66 height 10
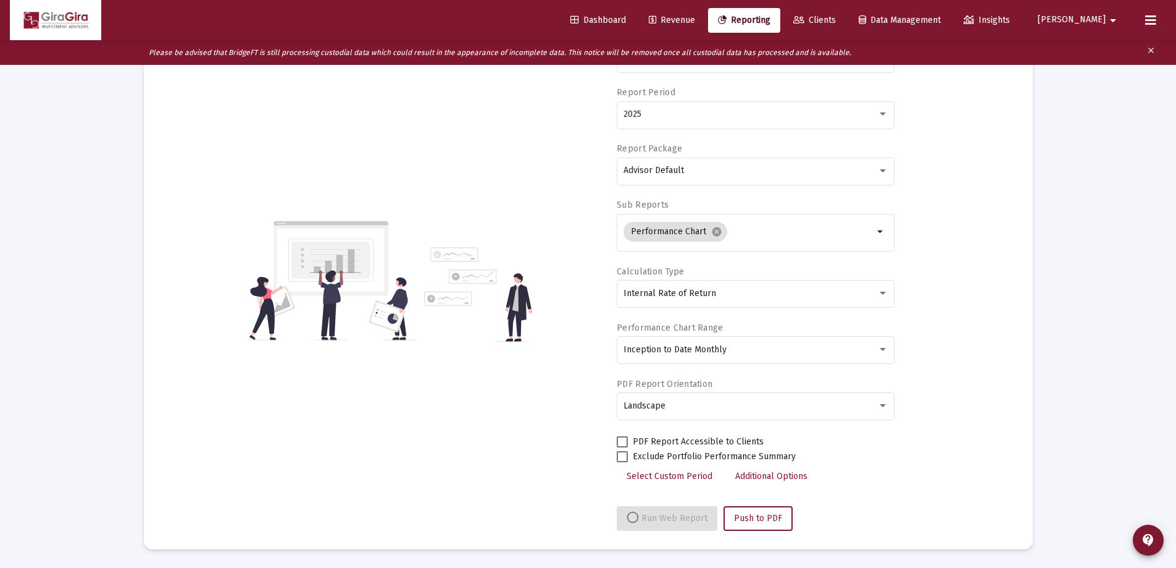
select select "View all"
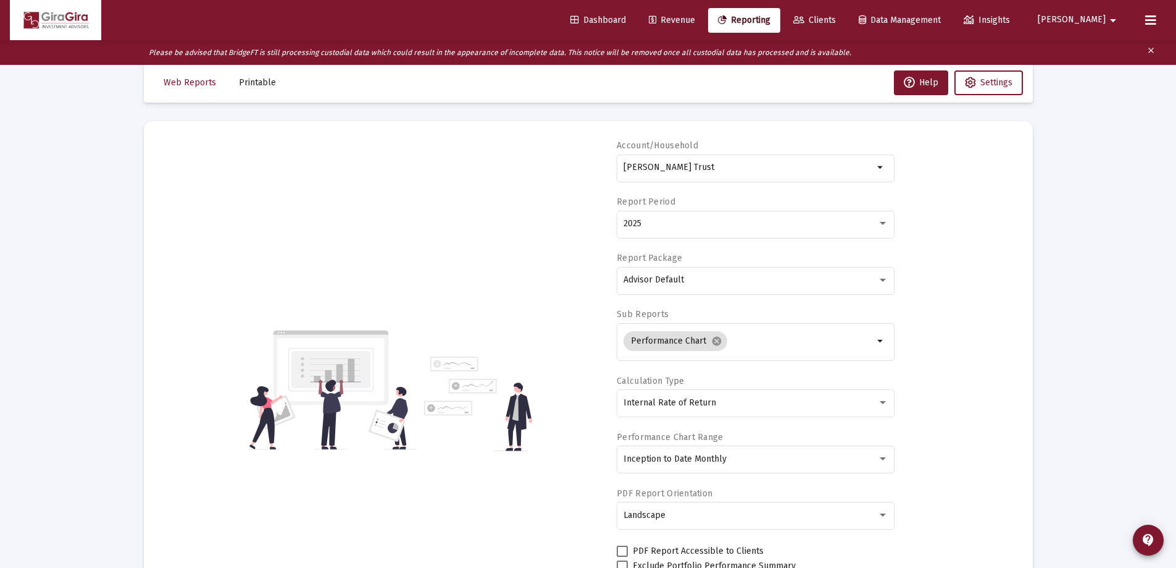
scroll to position [0, 0]
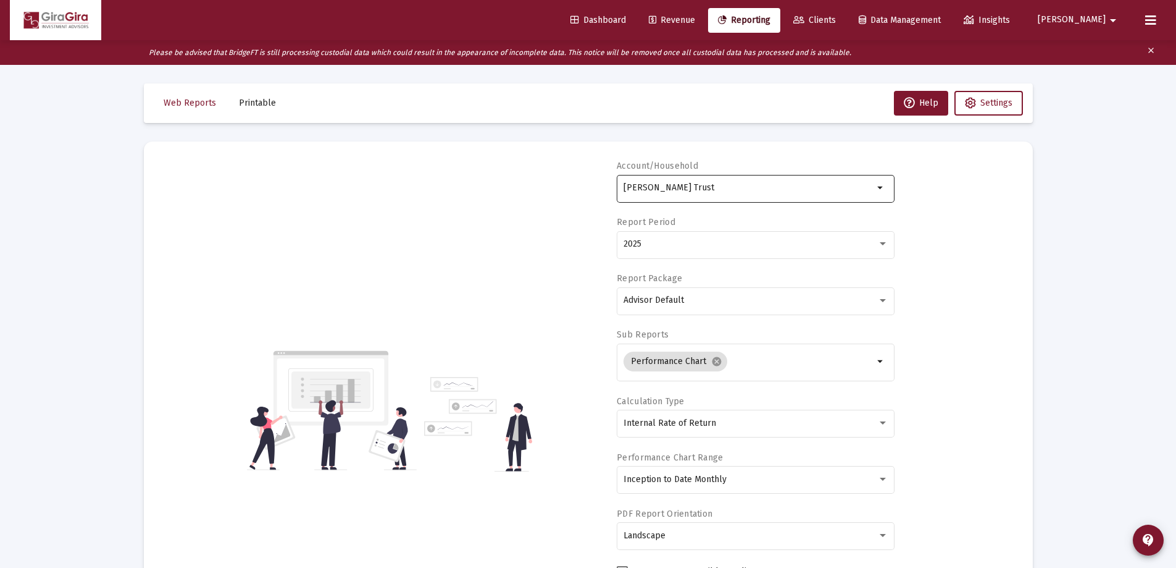
click at [684, 188] on input "[PERSON_NAME] Trust" at bounding box center [749, 188] width 250 height 10
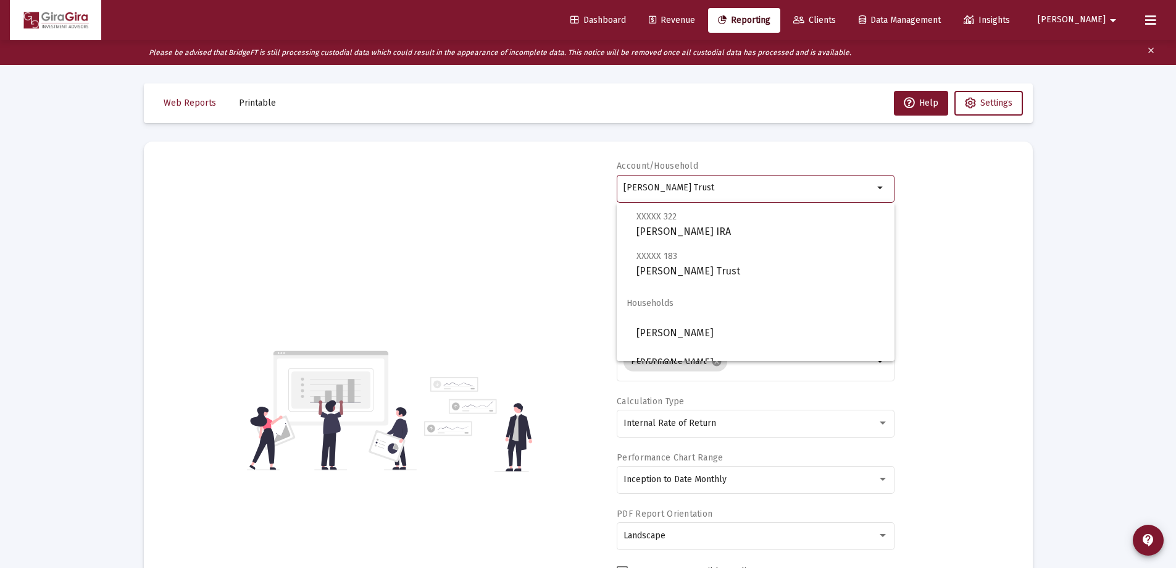
scroll to position [158, 0]
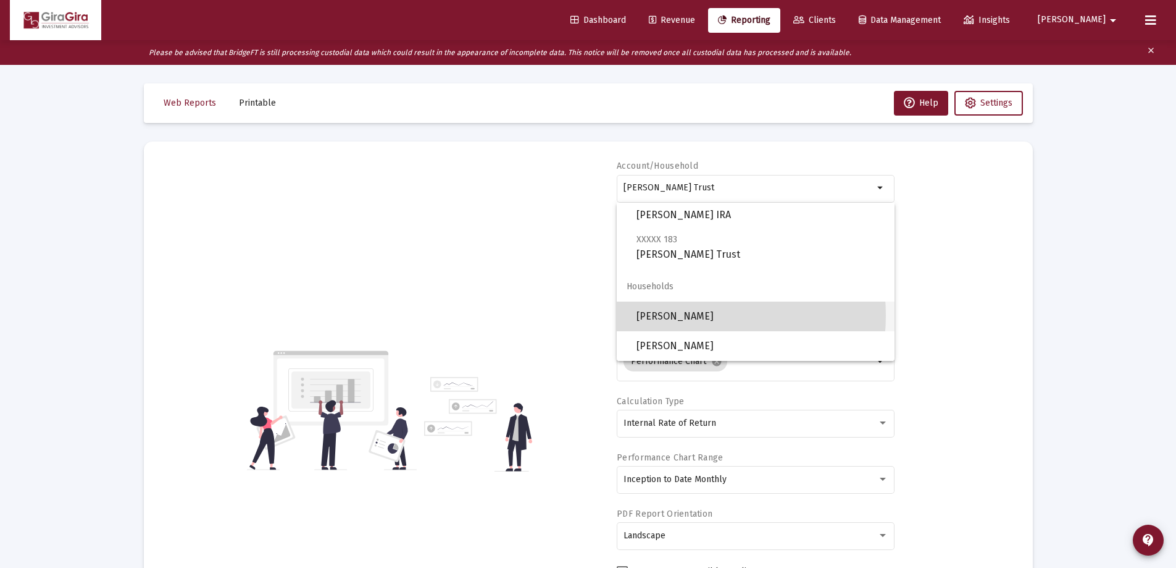
click at [677, 315] on span "[PERSON_NAME]" at bounding box center [761, 316] width 248 height 30
type input "[PERSON_NAME]"
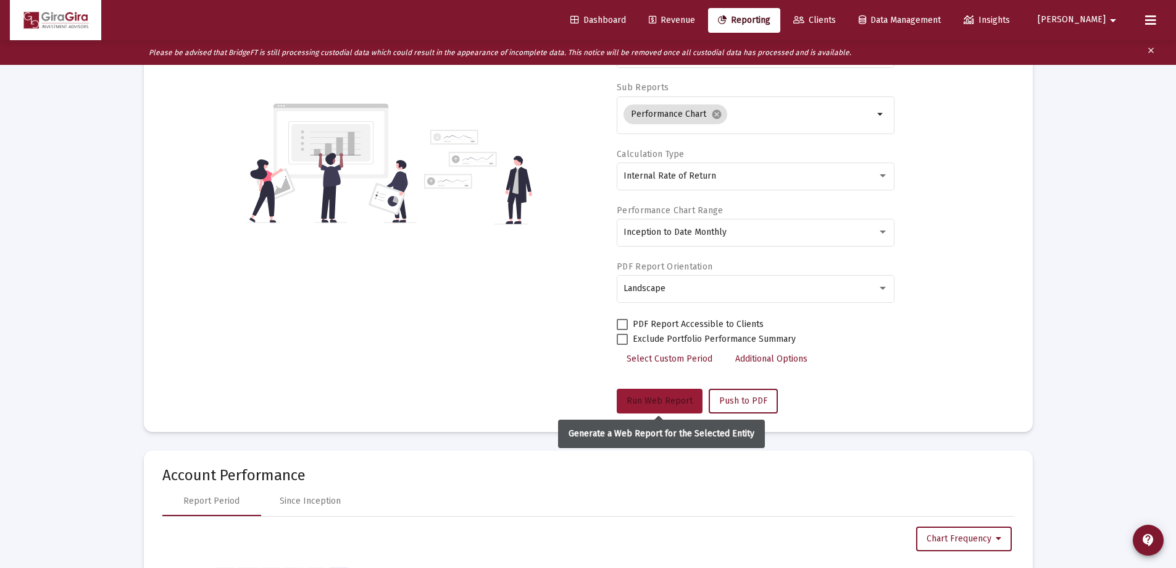
click at [647, 395] on button "Run Web Report" at bounding box center [660, 400] width 86 height 25
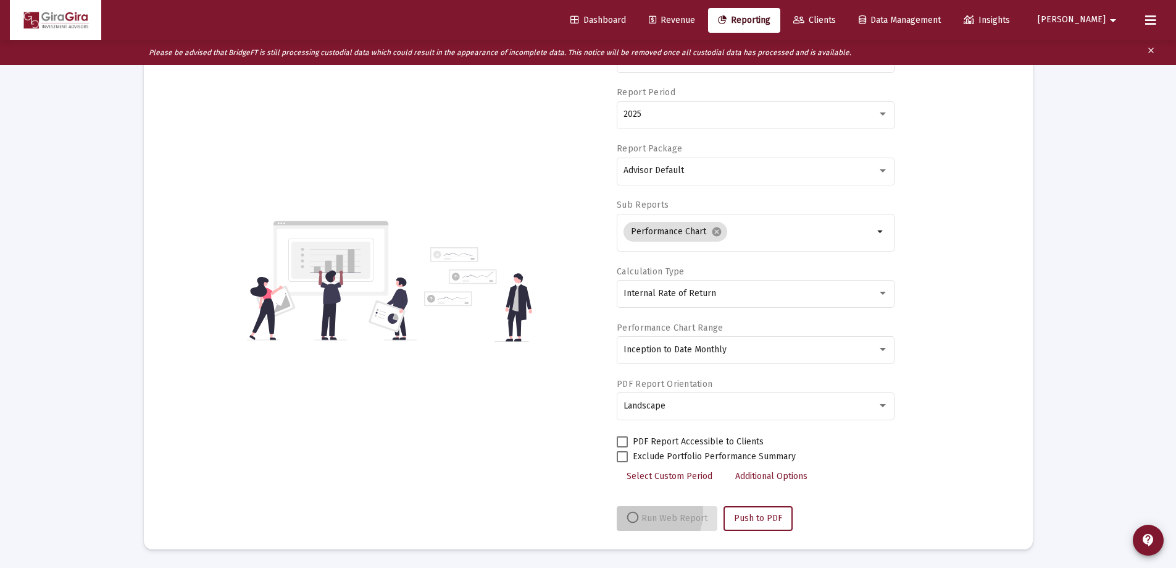
scroll to position [130, 0]
select select "View all"
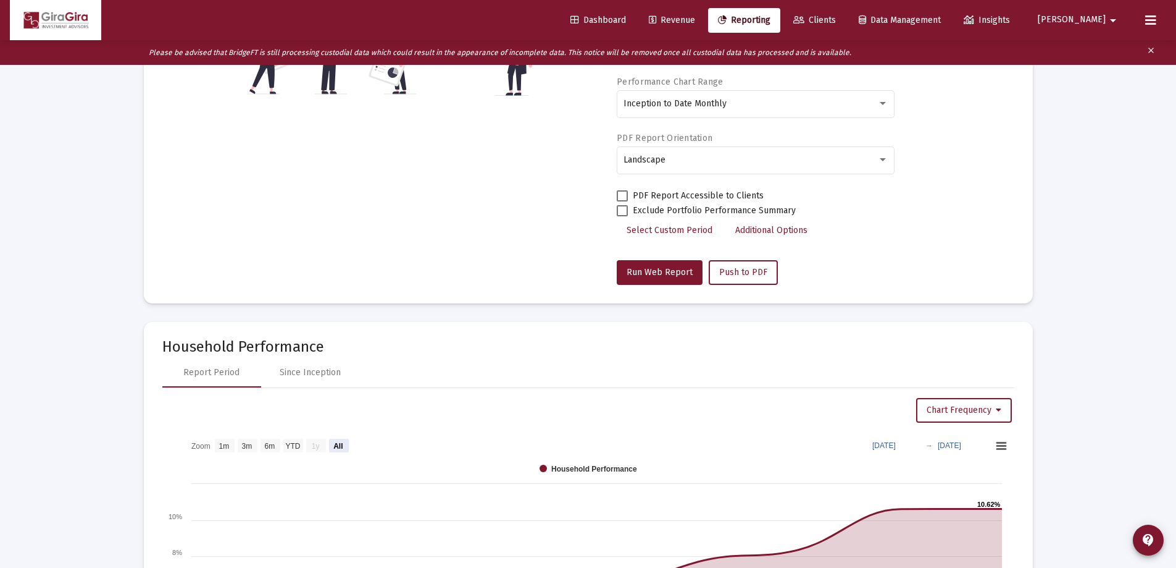
scroll to position [377, 0]
